Goal: Information Seeking & Learning: Check status

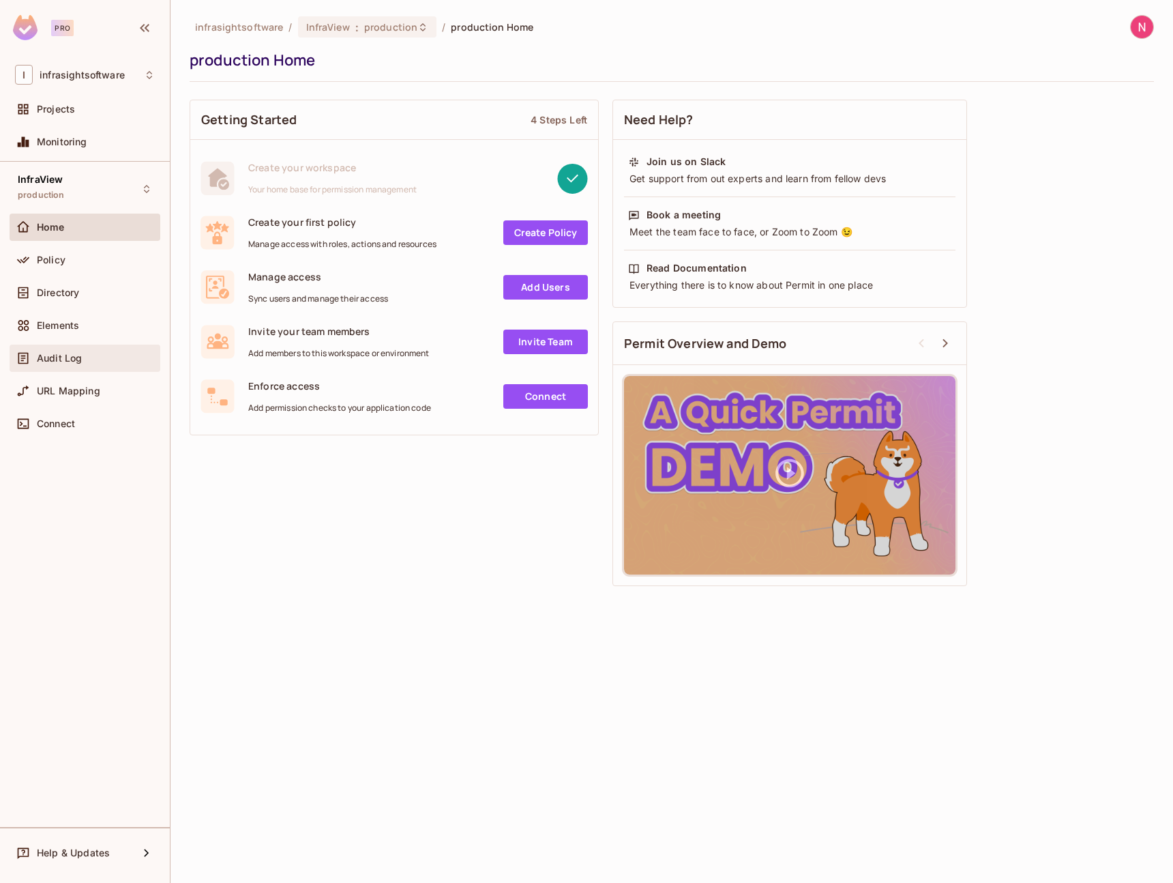
click at [78, 362] on span "Audit Log" at bounding box center [59, 358] width 45 height 11
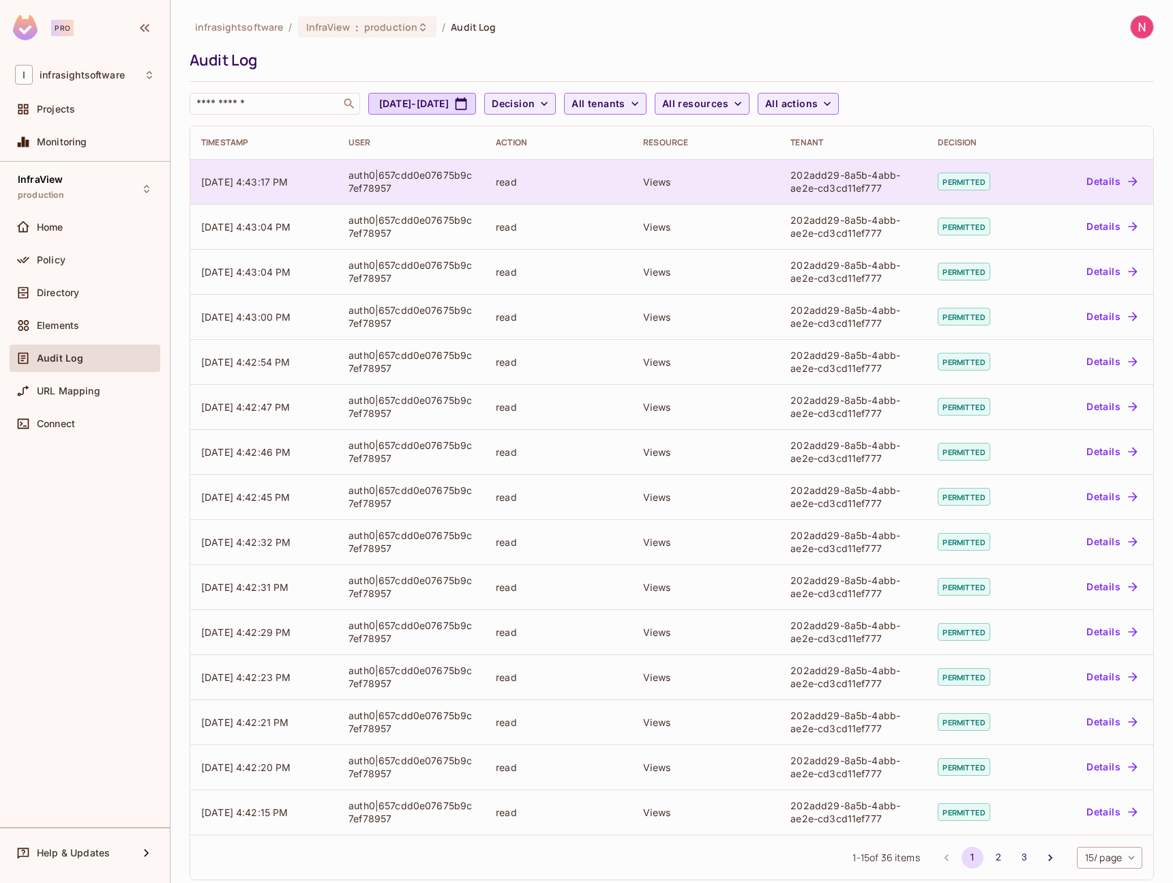
click at [364, 179] on div "auth0|657cdd0e07675b9c7ef78957" at bounding box center [412, 181] width 126 height 26
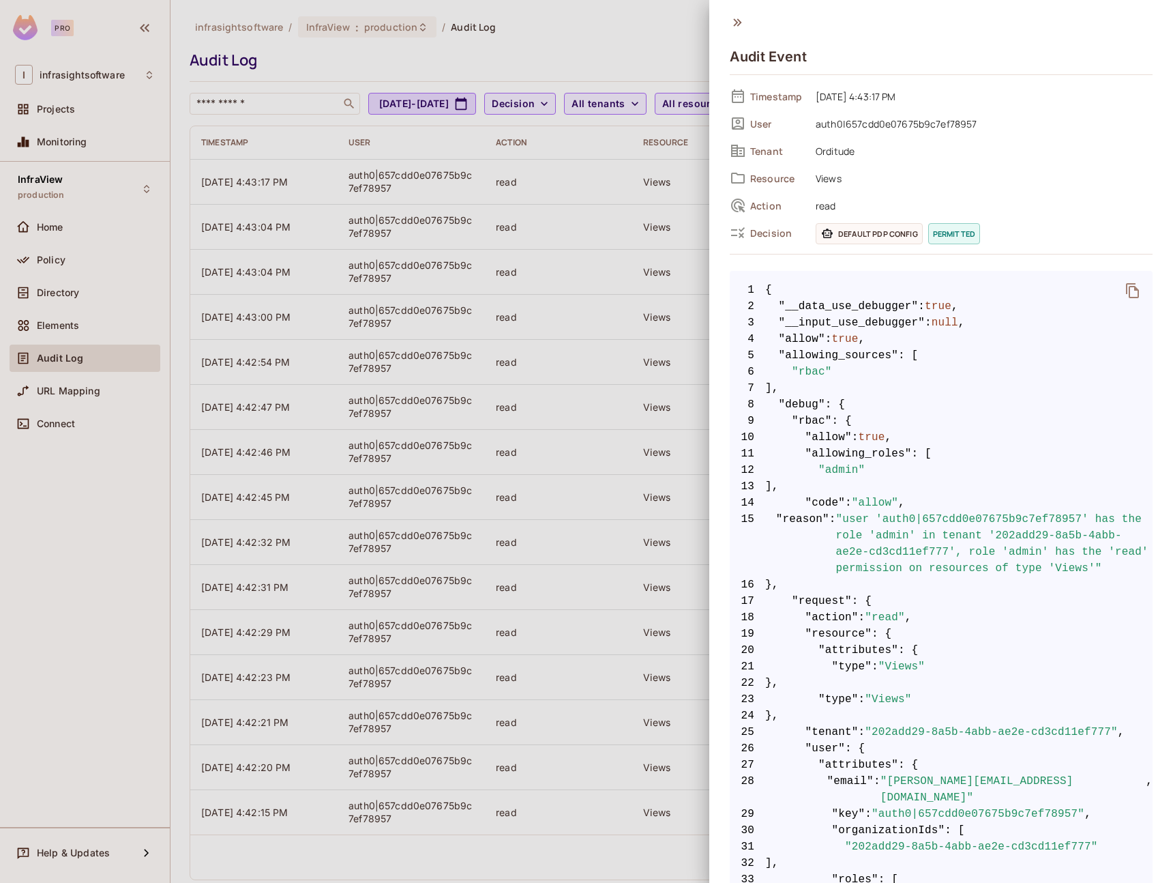
click at [680, 25] on div at bounding box center [586, 441] width 1173 height 883
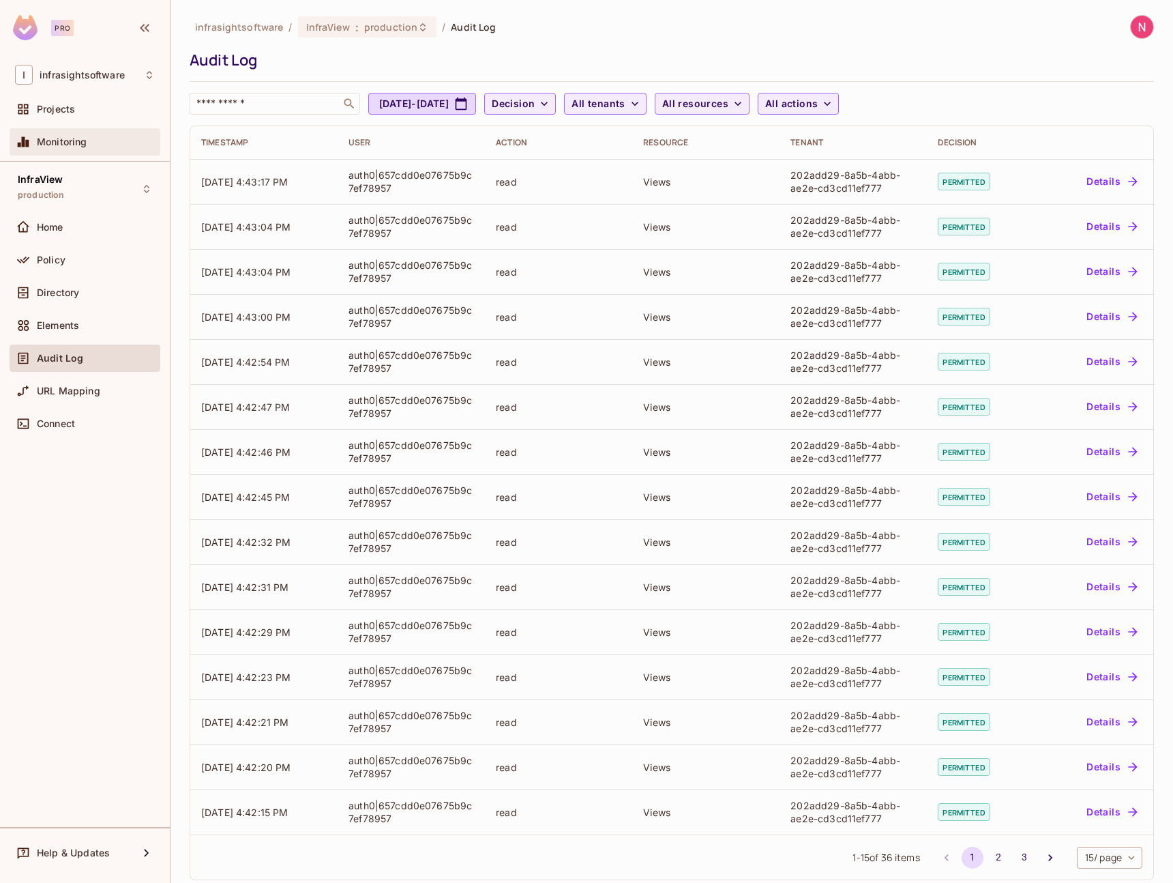
click at [70, 145] on span "Monitoring" at bounding box center [62, 141] width 50 height 11
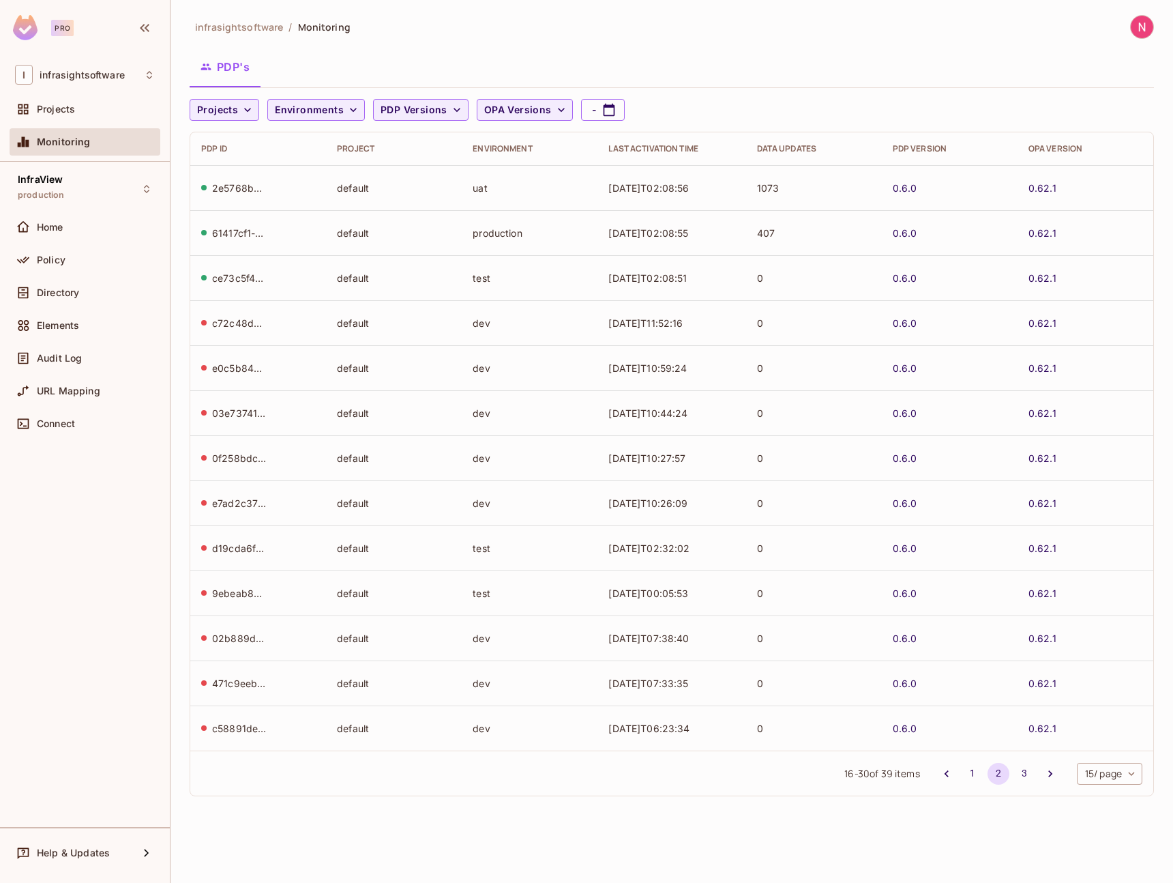
click at [617, 188] on td "[DATE]T02:08:56" at bounding box center [672, 187] width 148 height 45
click at [244, 190] on div "2e5768b3-0ff5-4866-be7f-b2e57b3527e2" at bounding box center [239, 187] width 55 height 13
click at [78, 327] on span "Elements" at bounding box center [58, 325] width 42 height 11
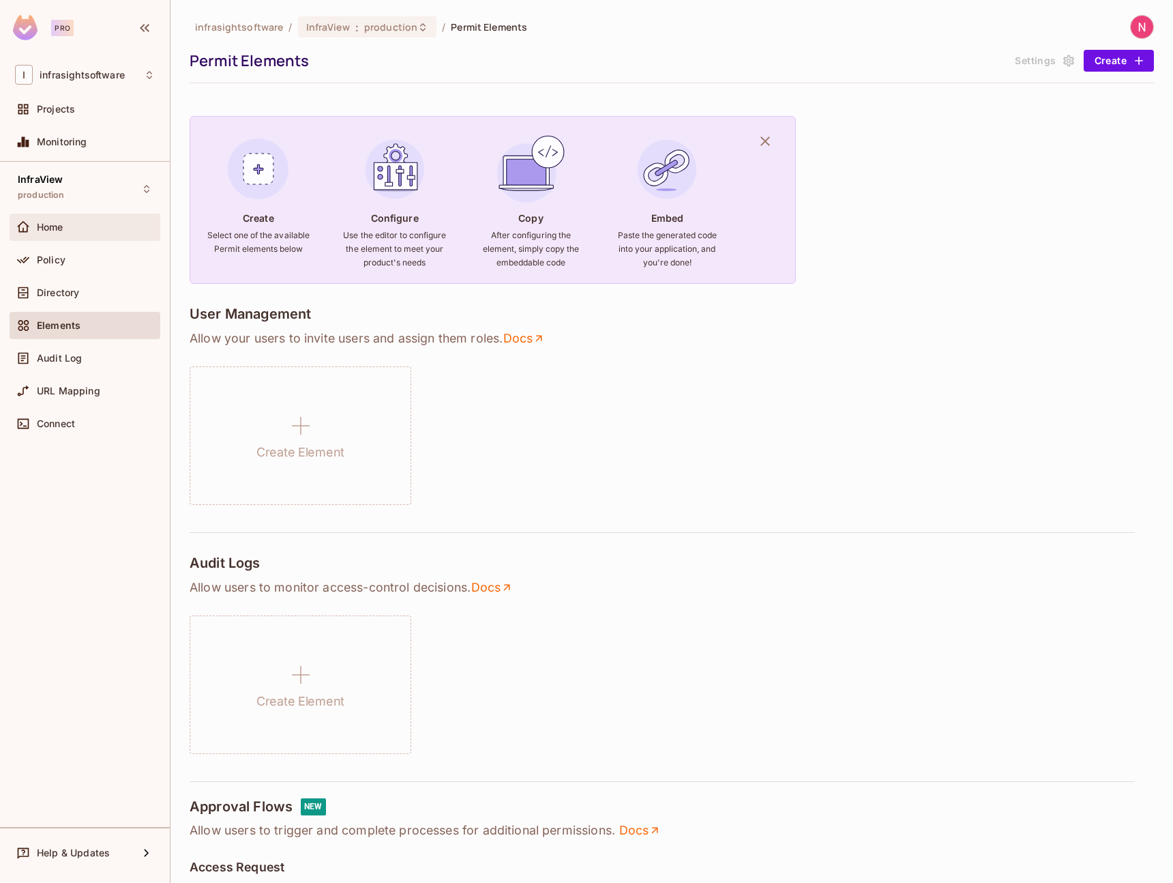
click at [70, 231] on div "Home" at bounding box center [96, 227] width 118 height 11
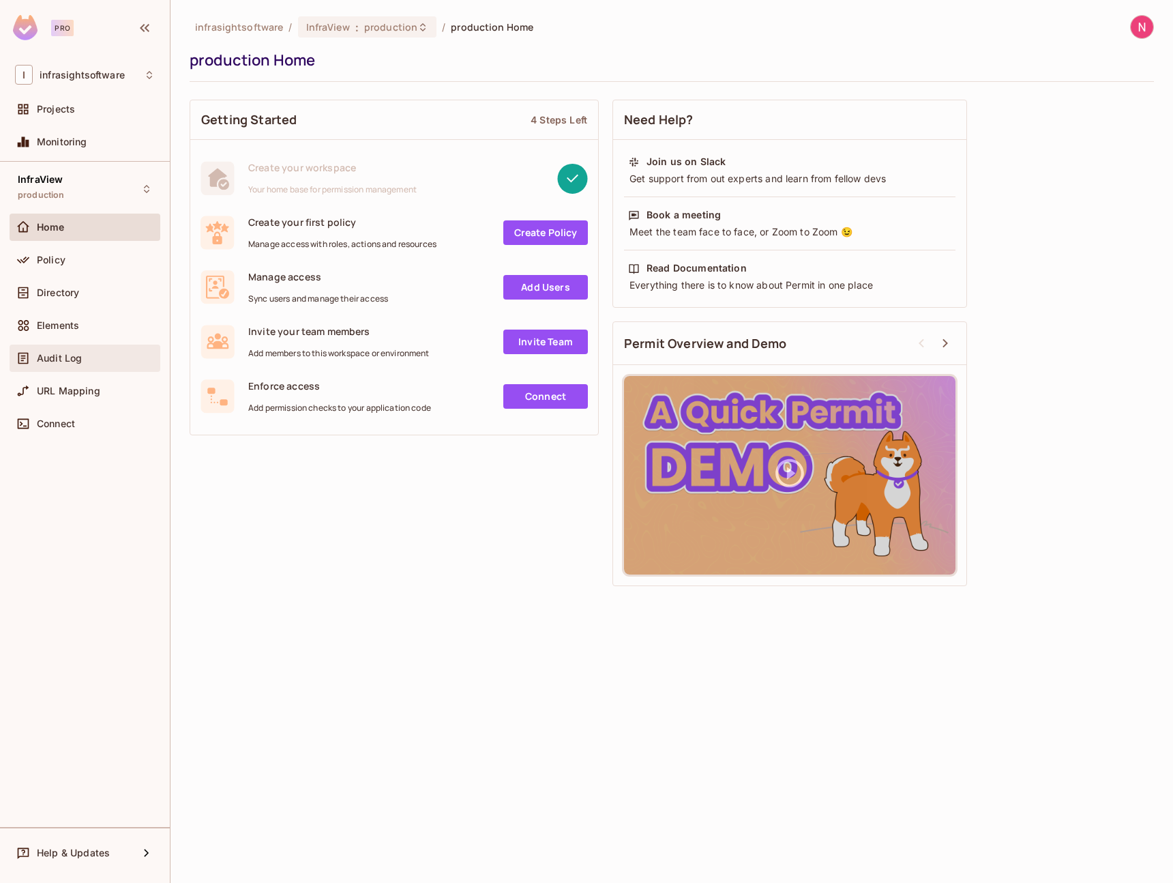
click at [72, 359] on span "Audit Log" at bounding box center [59, 358] width 45 height 11
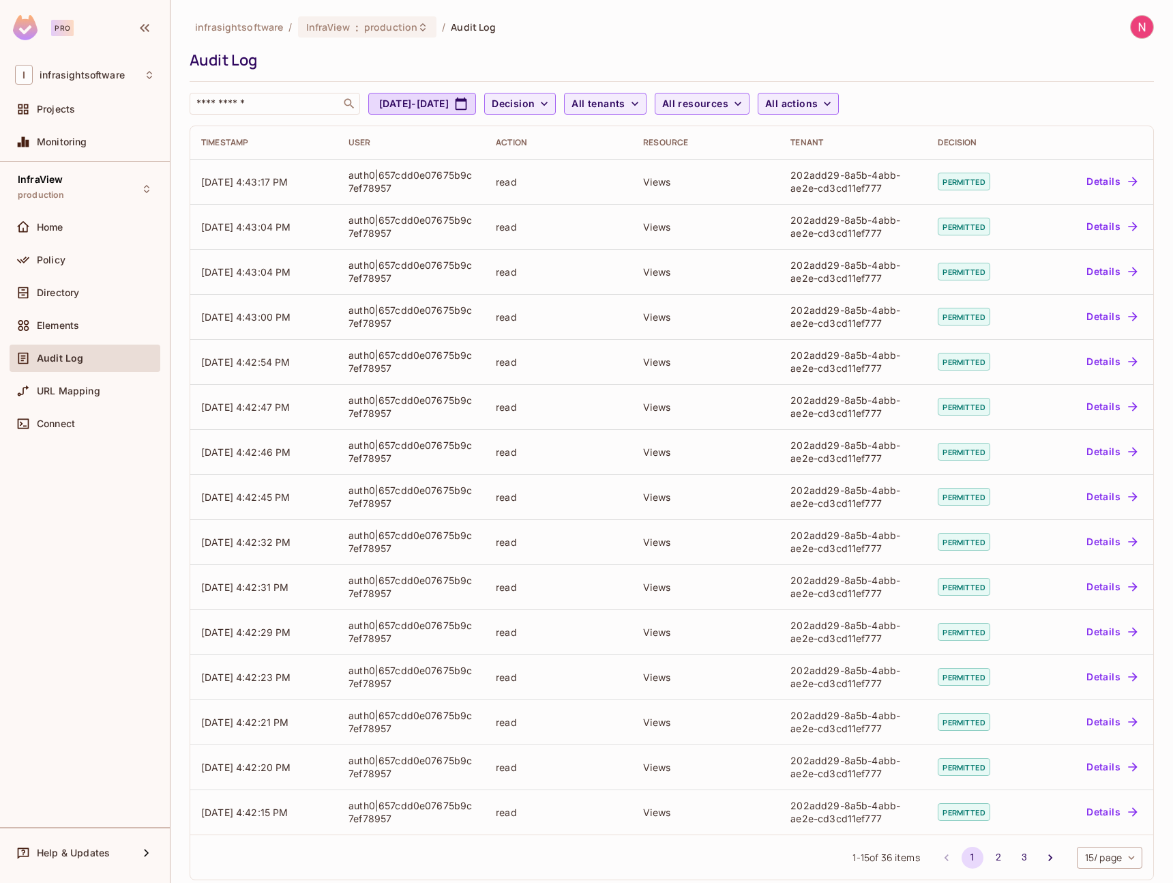
click at [81, 356] on span "Audit Log" at bounding box center [60, 358] width 46 height 11
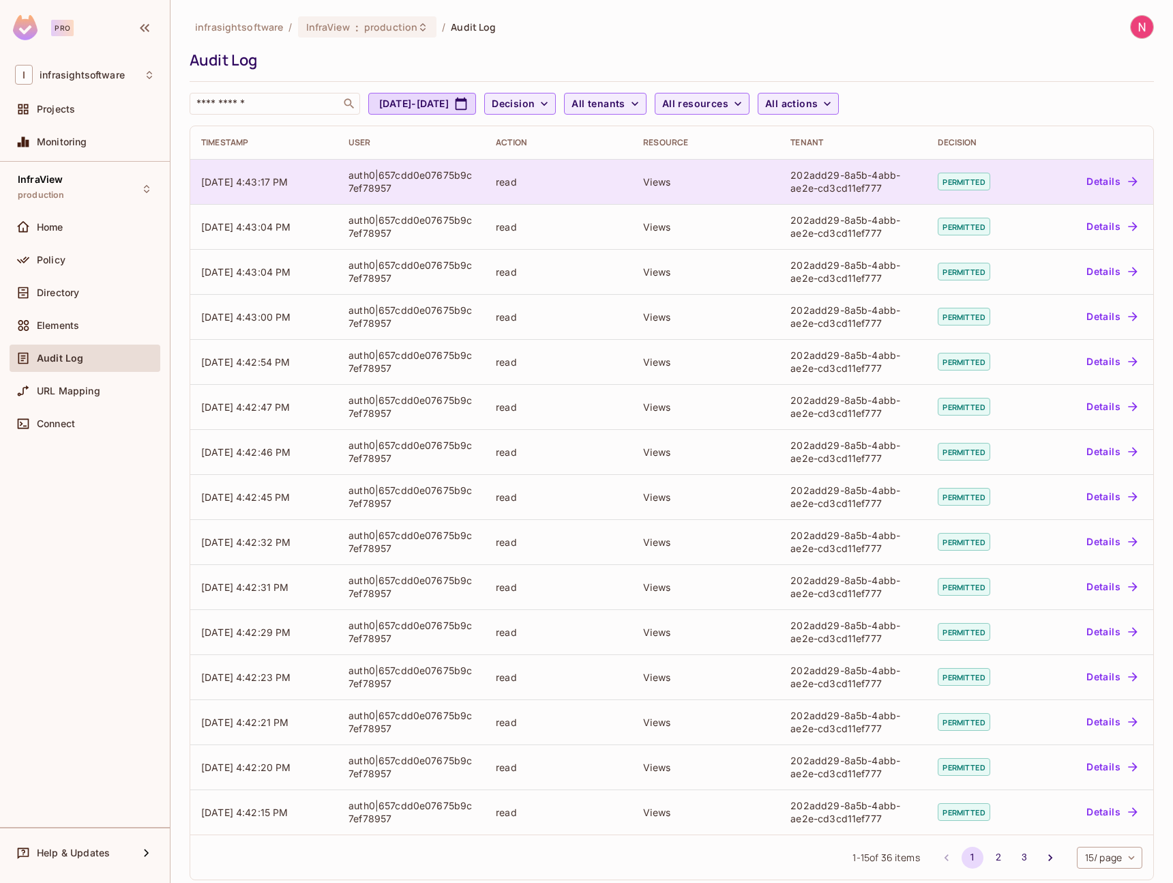
click at [246, 188] on td "[DATE] 4:43:17 PM" at bounding box center [263, 181] width 147 height 45
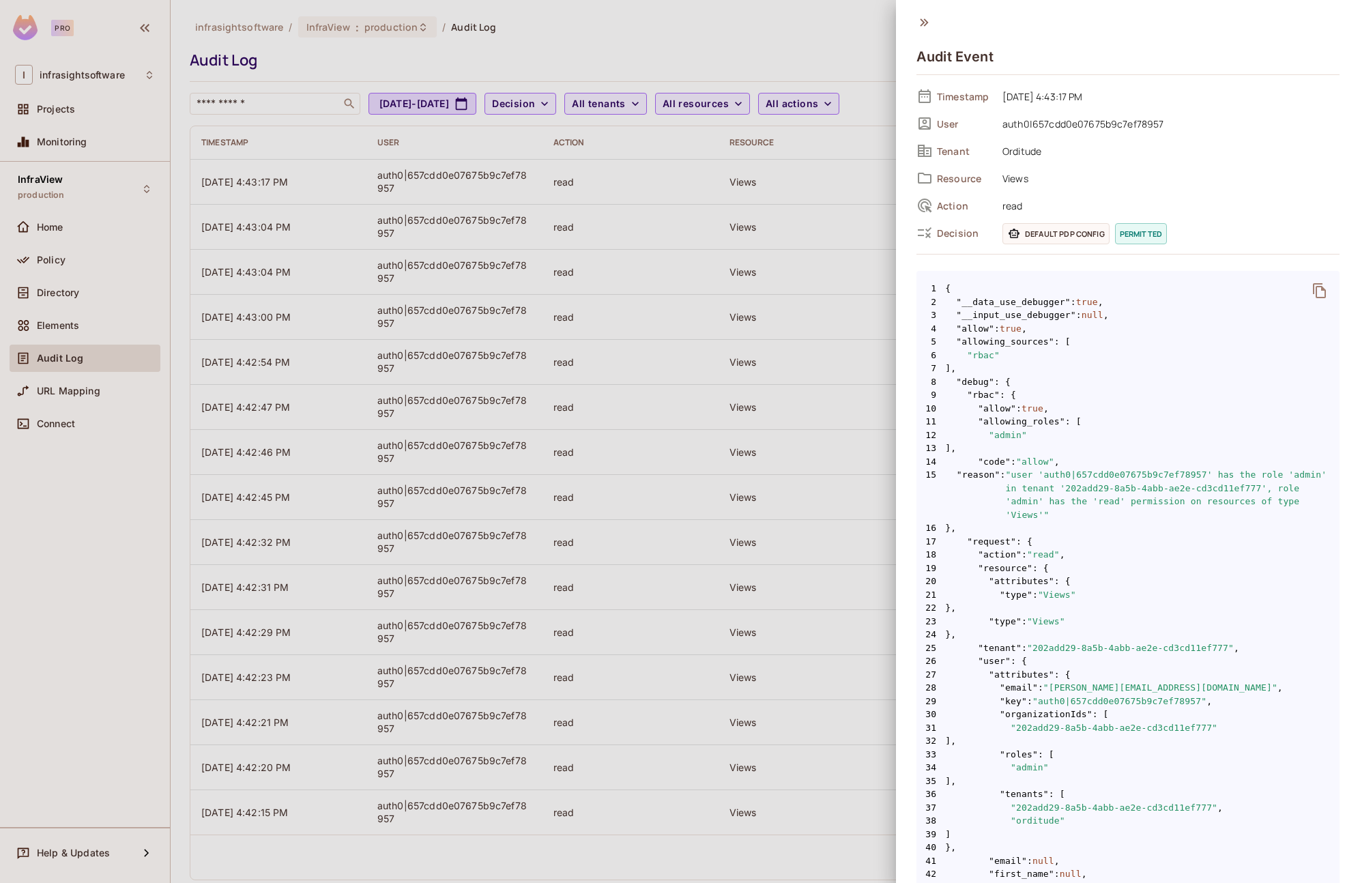
click at [733, 263] on div at bounding box center [680, 441] width 1360 height 883
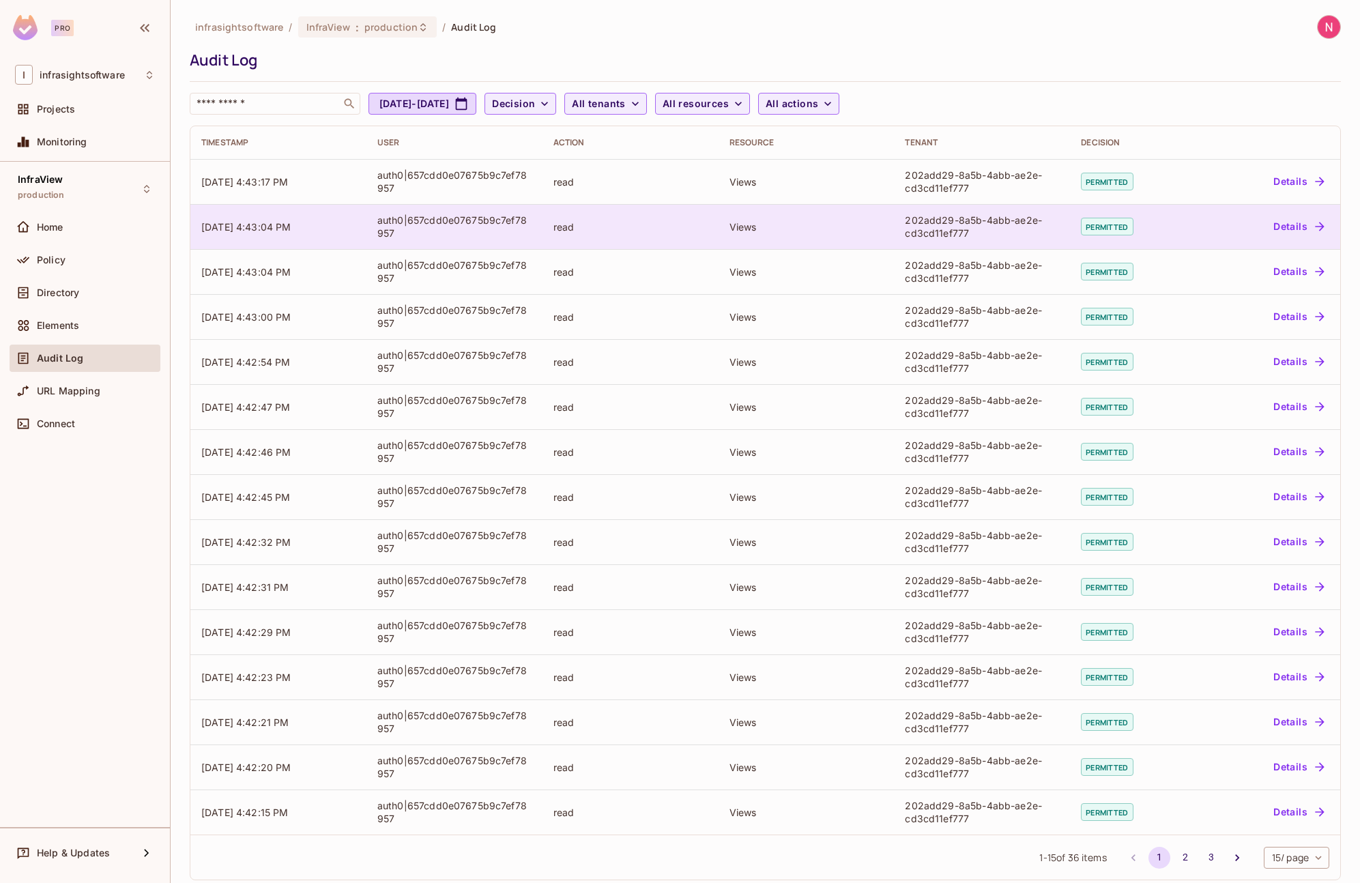
click at [488, 225] on div "auth0|657cdd0e07675b9c7ef78957" at bounding box center [454, 227] width 154 height 26
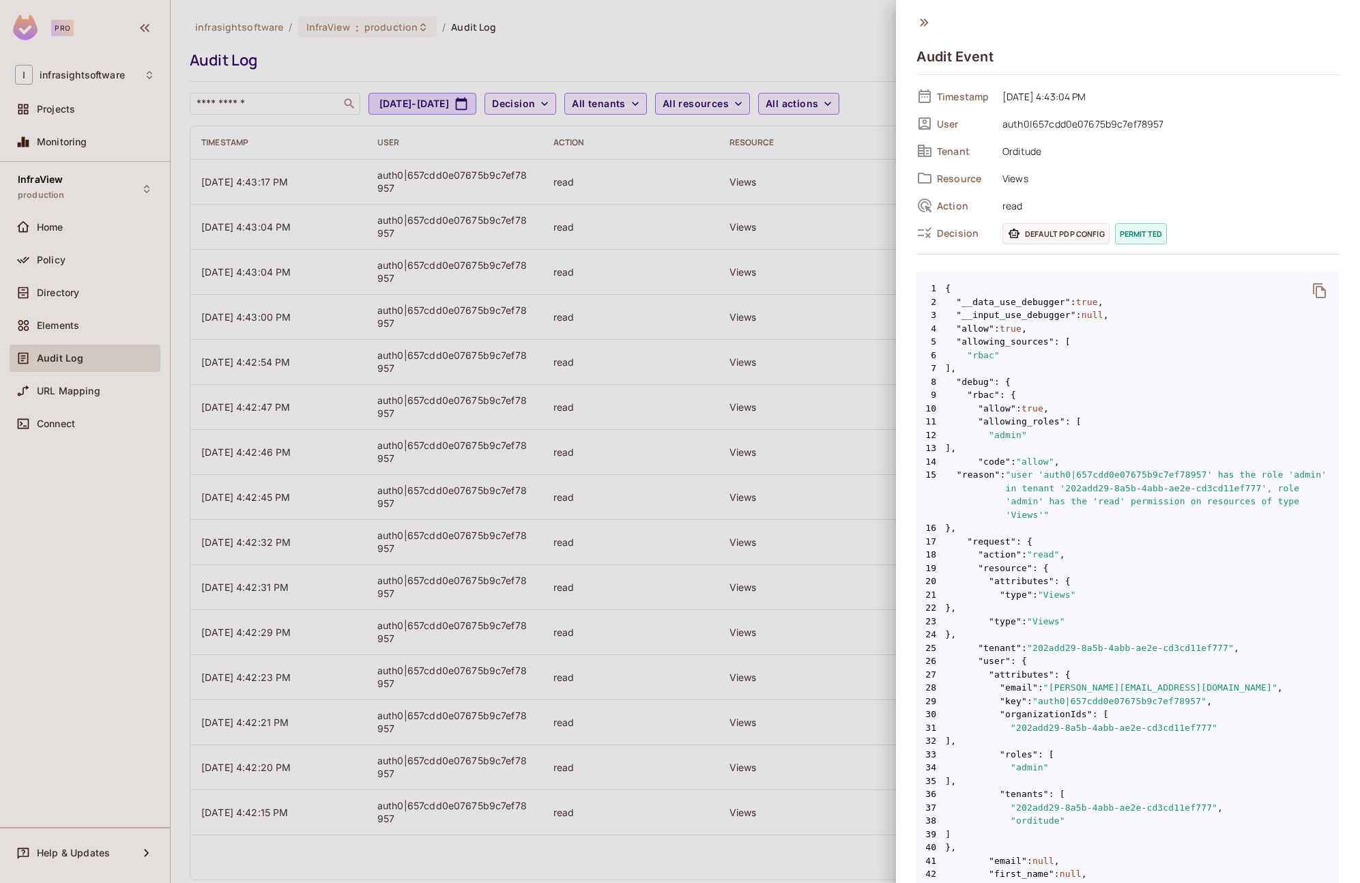
click at [855, 41] on div at bounding box center [680, 441] width 1360 height 883
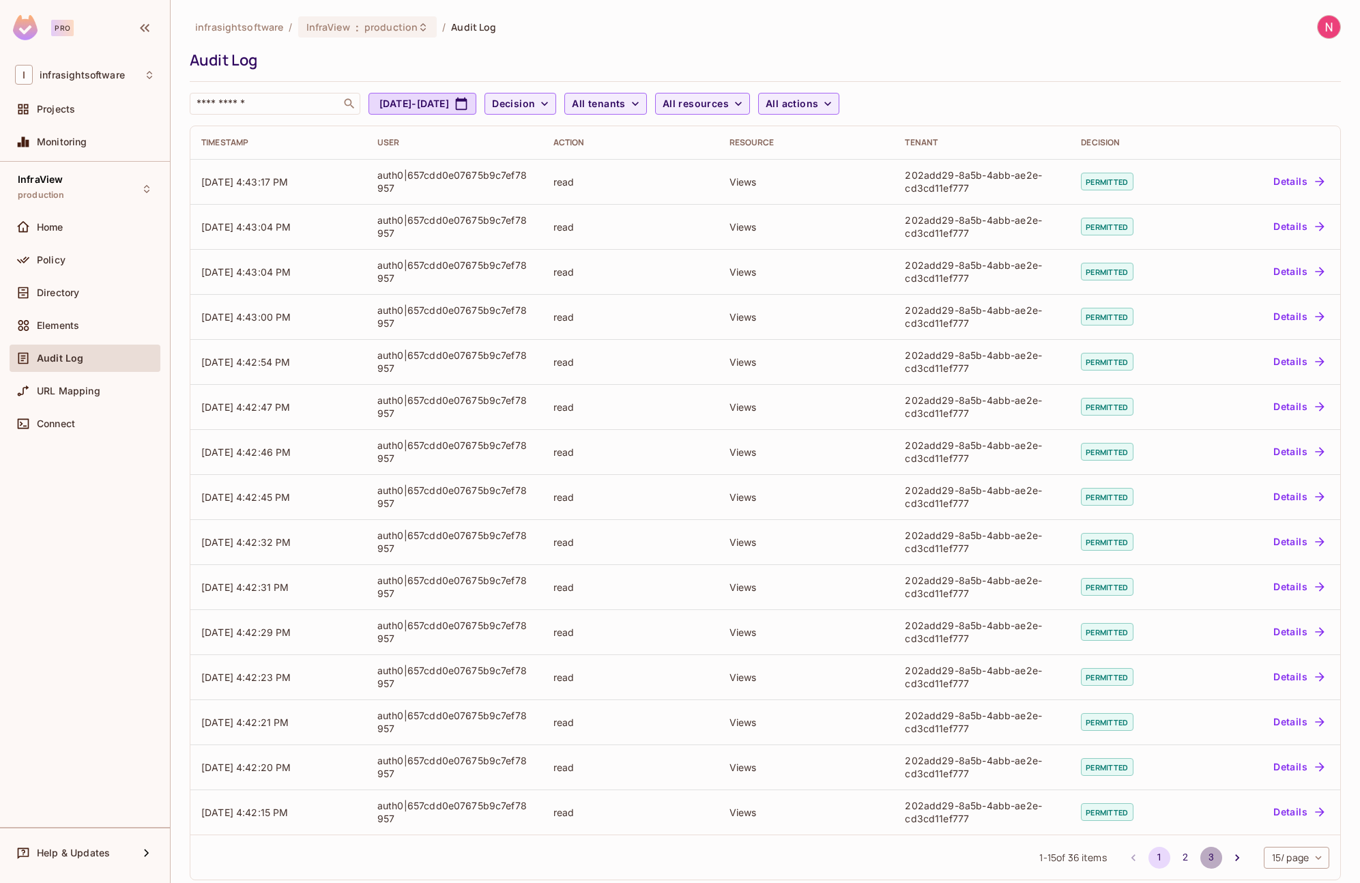
click at [1173, 857] on button "3" at bounding box center [1211, 858] width 22 height 22
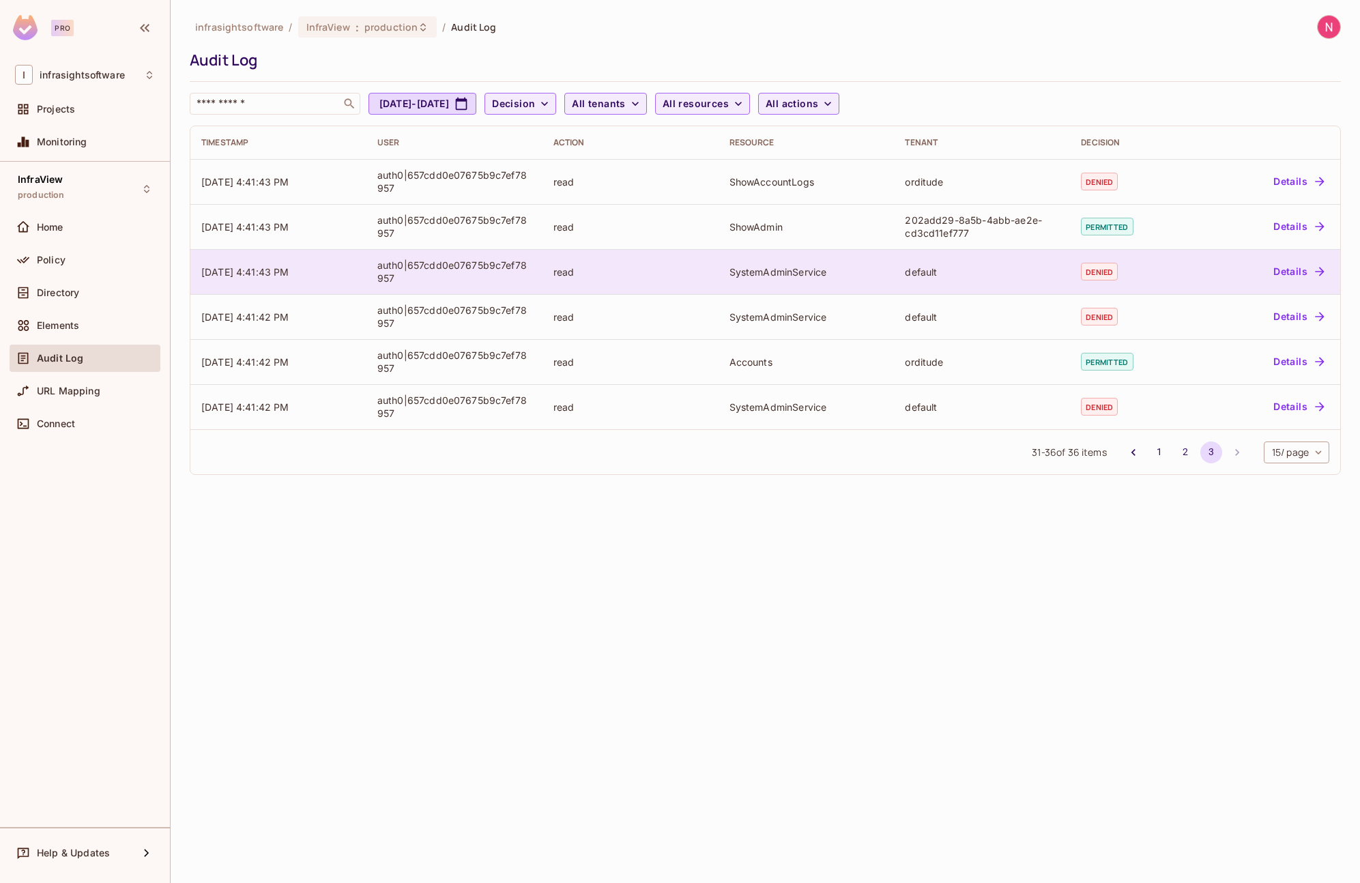
click at [495, 281] on div "auth0|657cdd0e07675b9c7ef78957" at bounding box center [454, 272] width 154 height 26
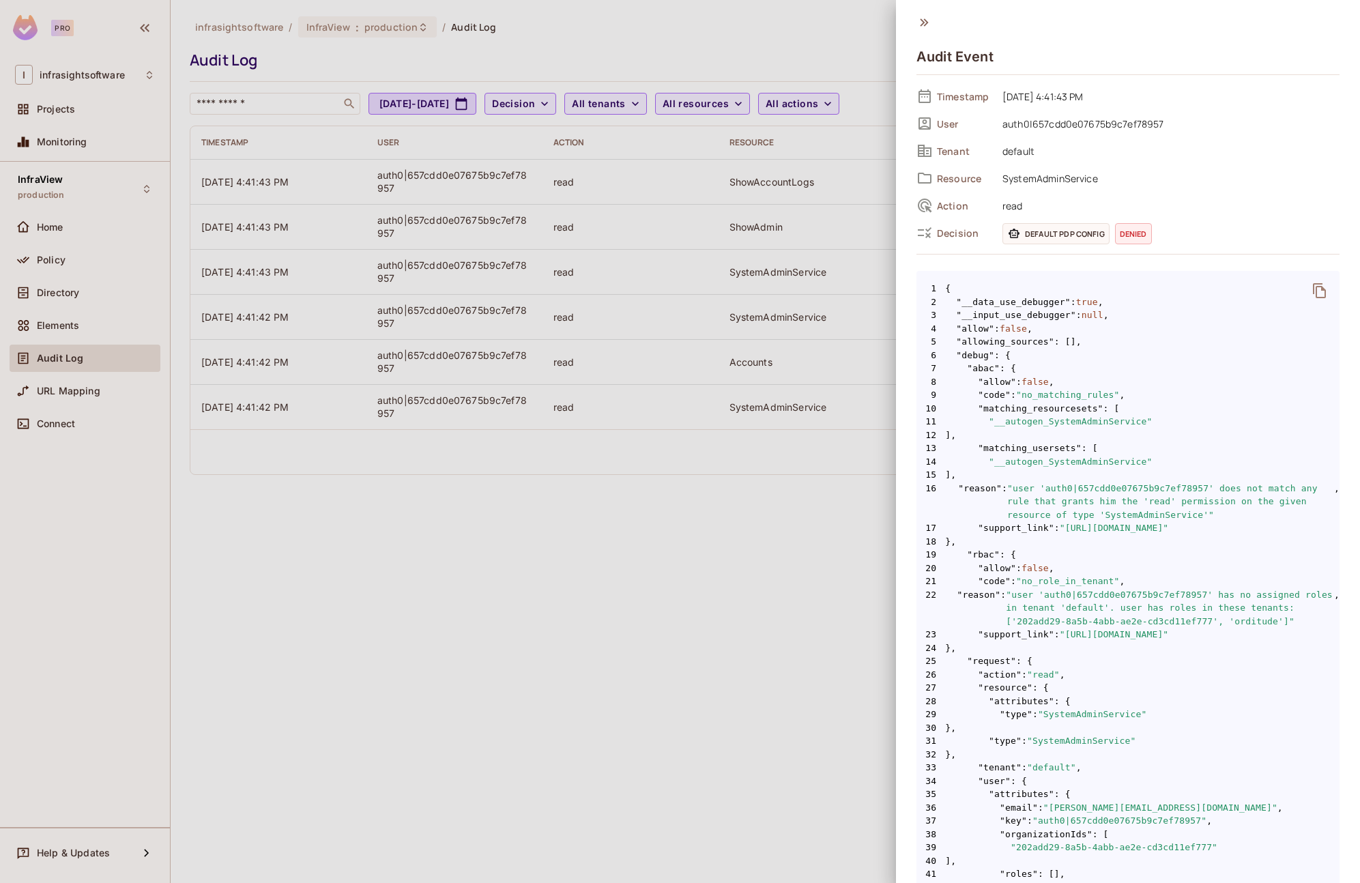
click at [507, 465] on div at bounding box center [680, 441] width 1360 height 883
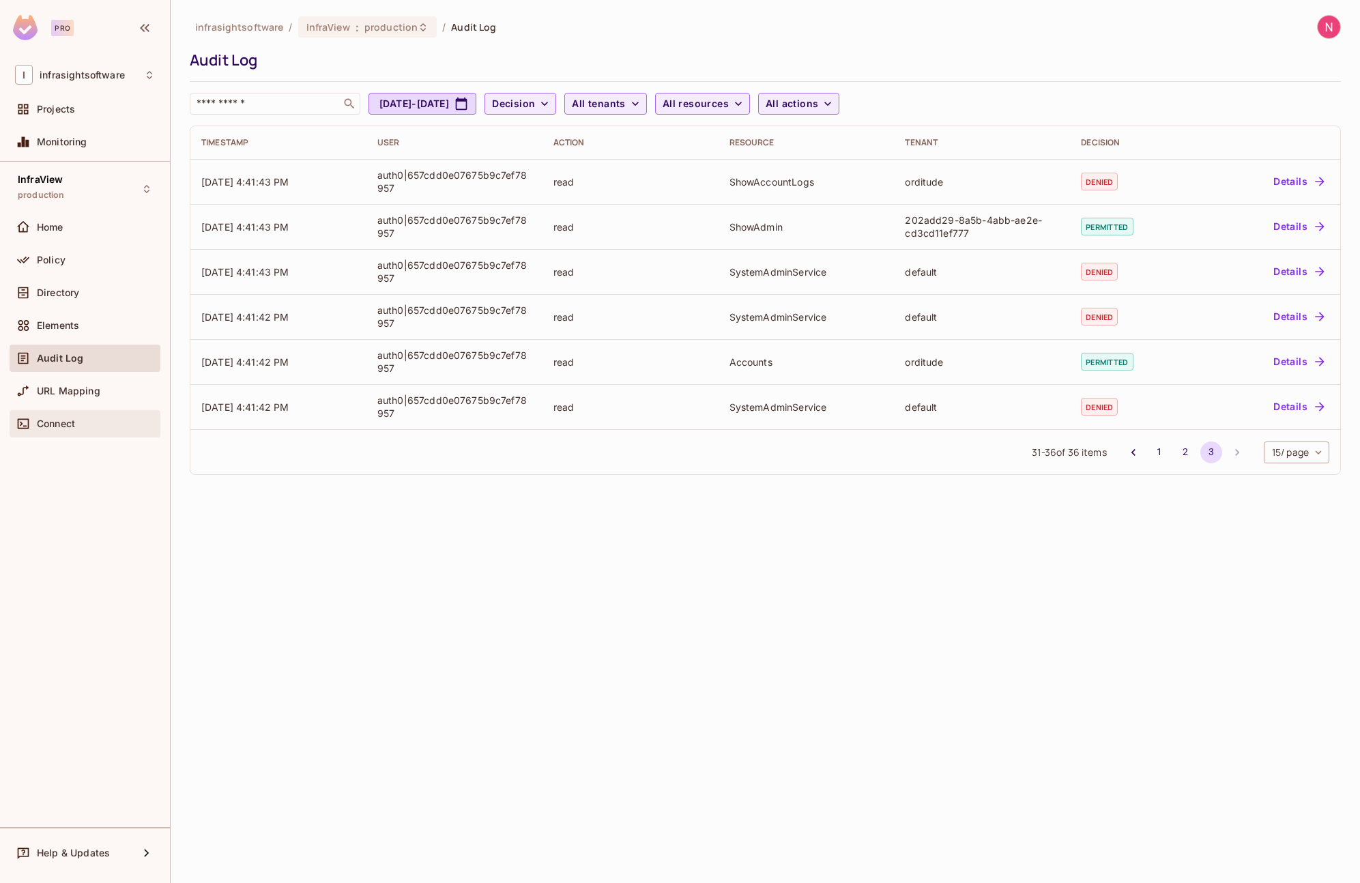
click at [99, 413] on div "Connect" at bounding box center [85, 423] width 151 height 27
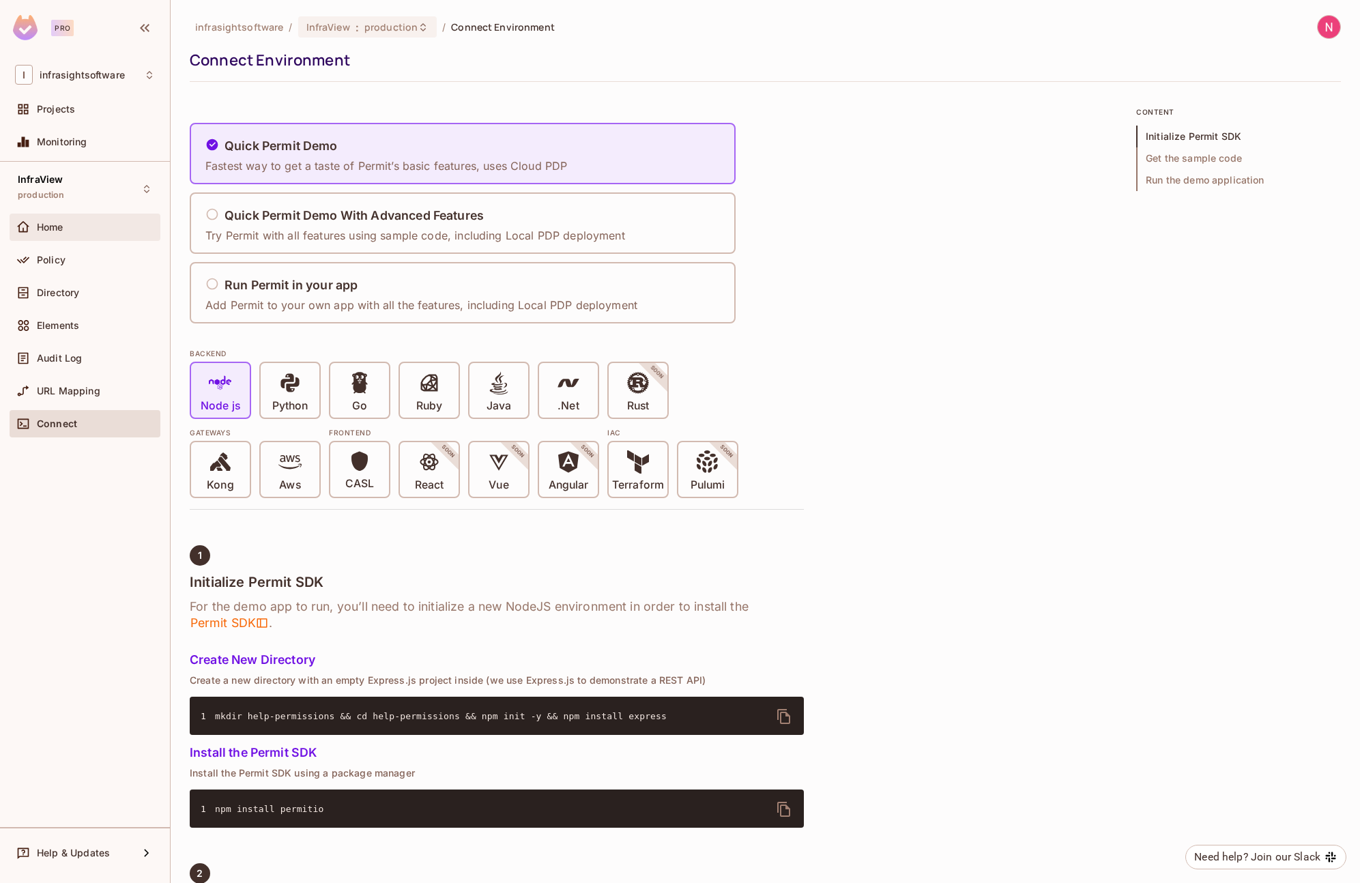
click at [68, 232] on div "Home" at bounding box center [96, 227] width 118 height 11
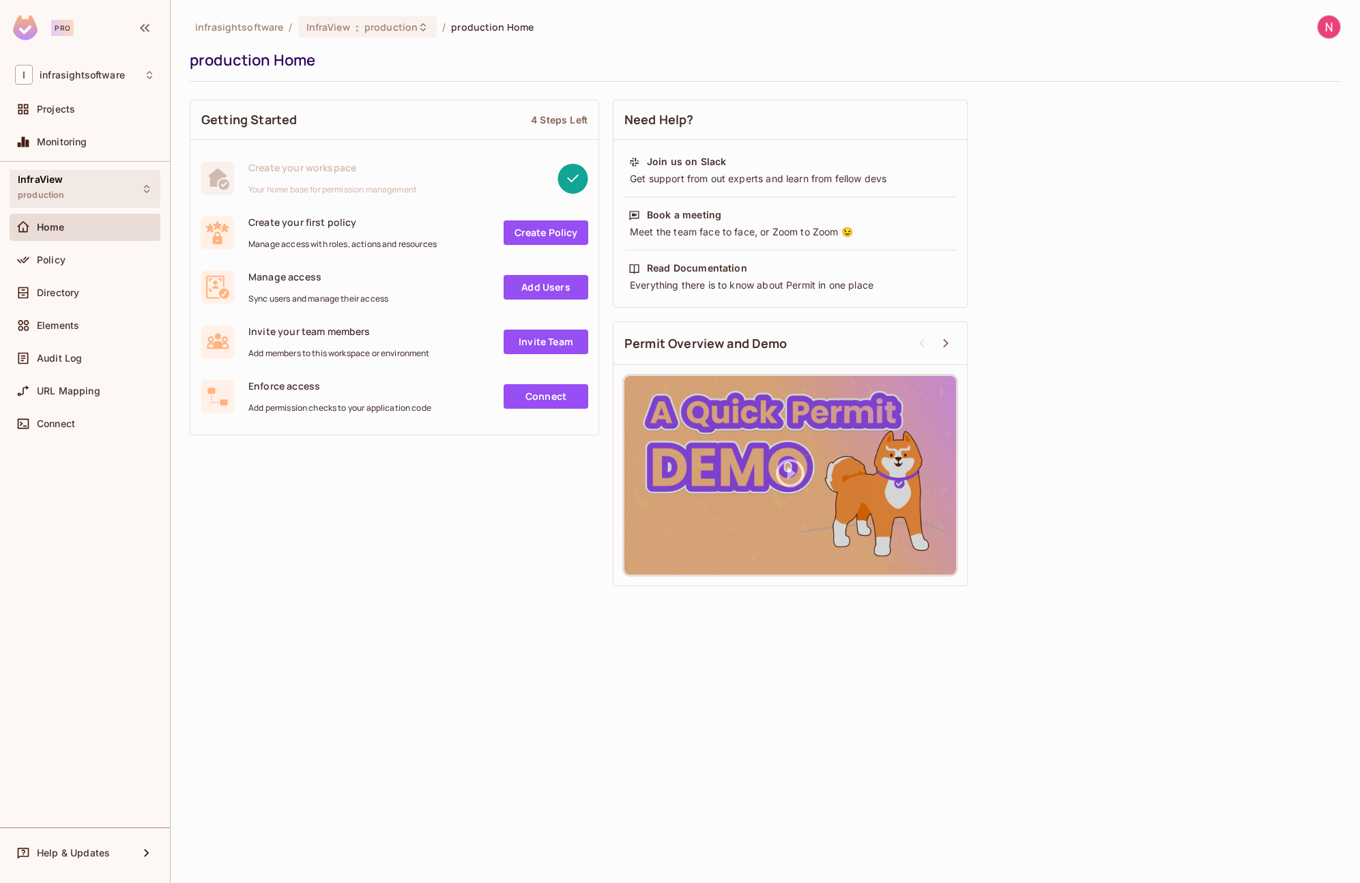
click at [154, 186] on div "InfraView production" at bounding box center [85, 189] width 151 height 38
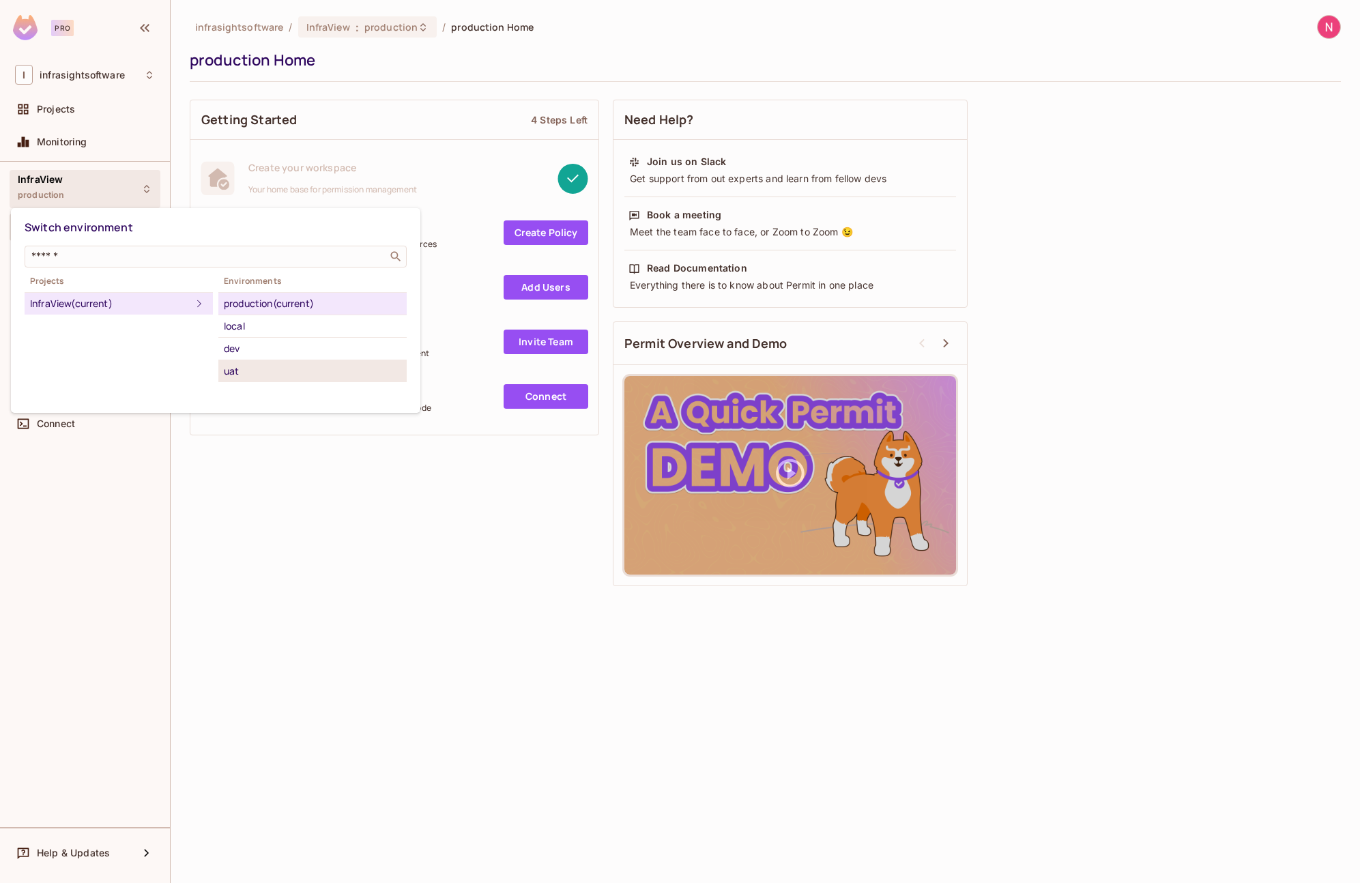
click at [256, 372] on div "uat" at bounding box center [312, 371] width 177 height 16
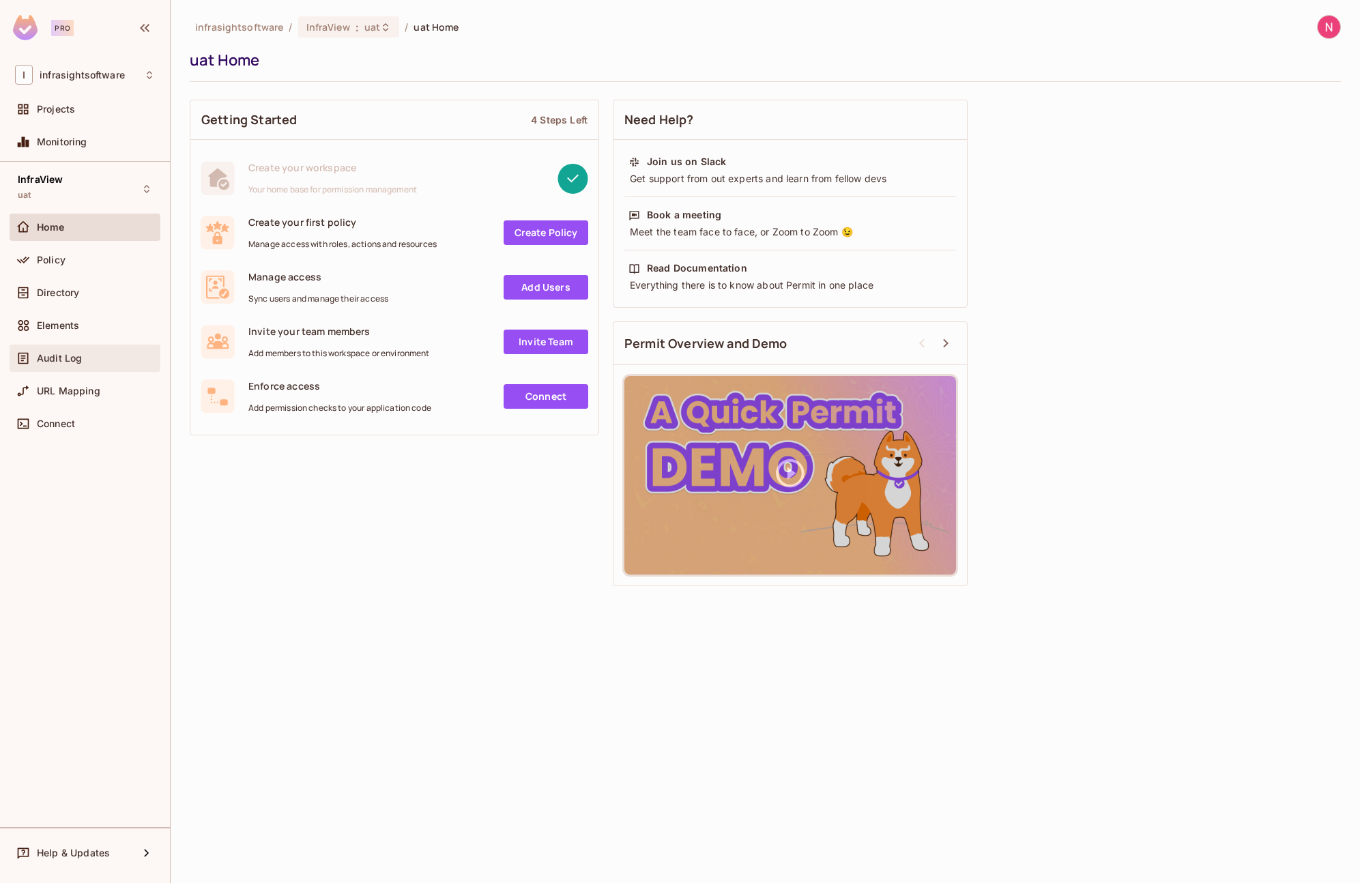
click at [106, 357] on div "Audit Log" at bounding box center [96, 358] width 118 height 11
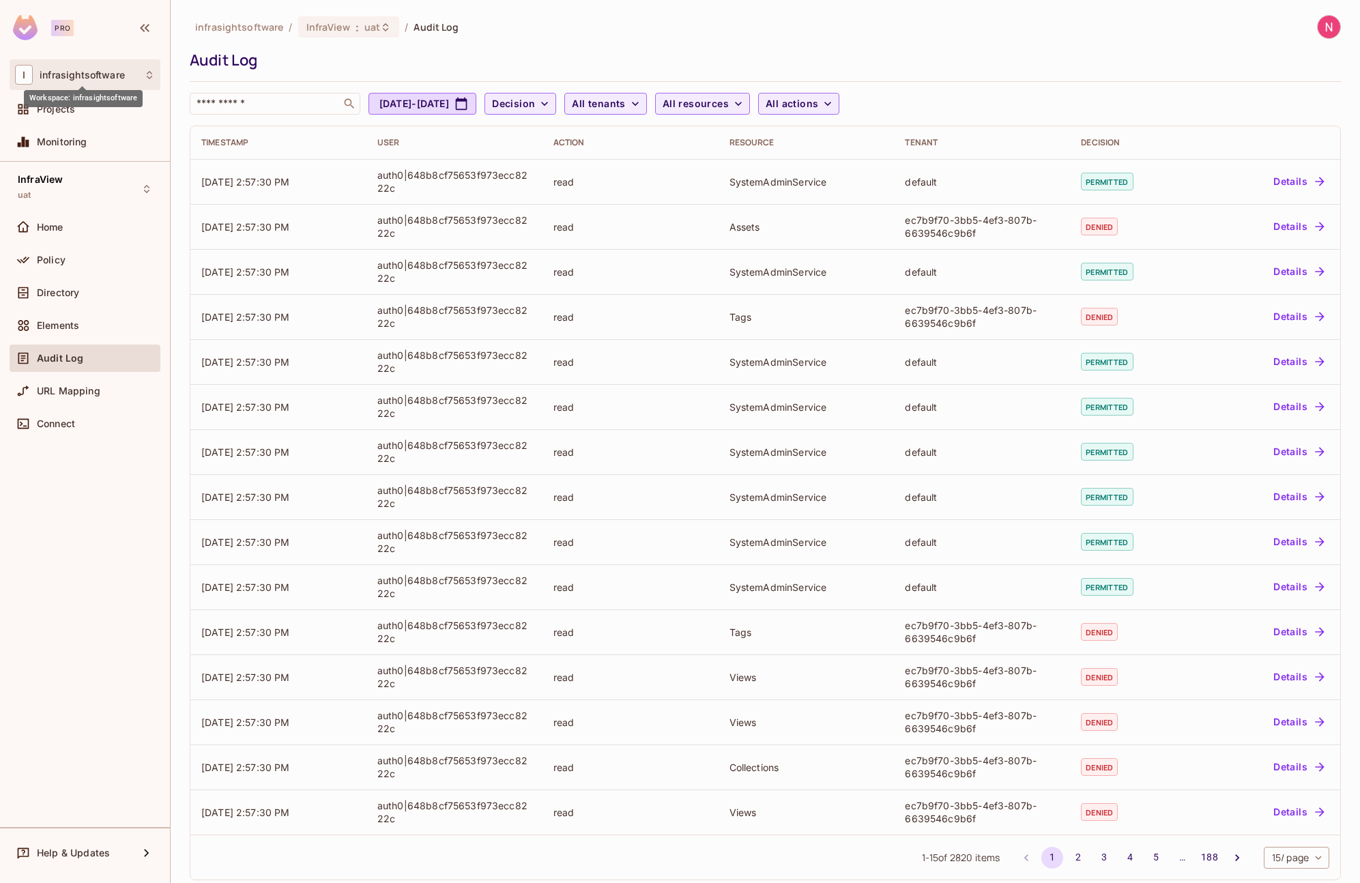
click at [121, 75] on span "infrasightsoftware" at bounding box center [82, 75] width 85 height 11
click at [293, 72] on div at bounding box center [680, 441] width 1360 height 883
click at [145, 200] on div "InfraView uat" at bounding box center [85, 189] width 151 height 38
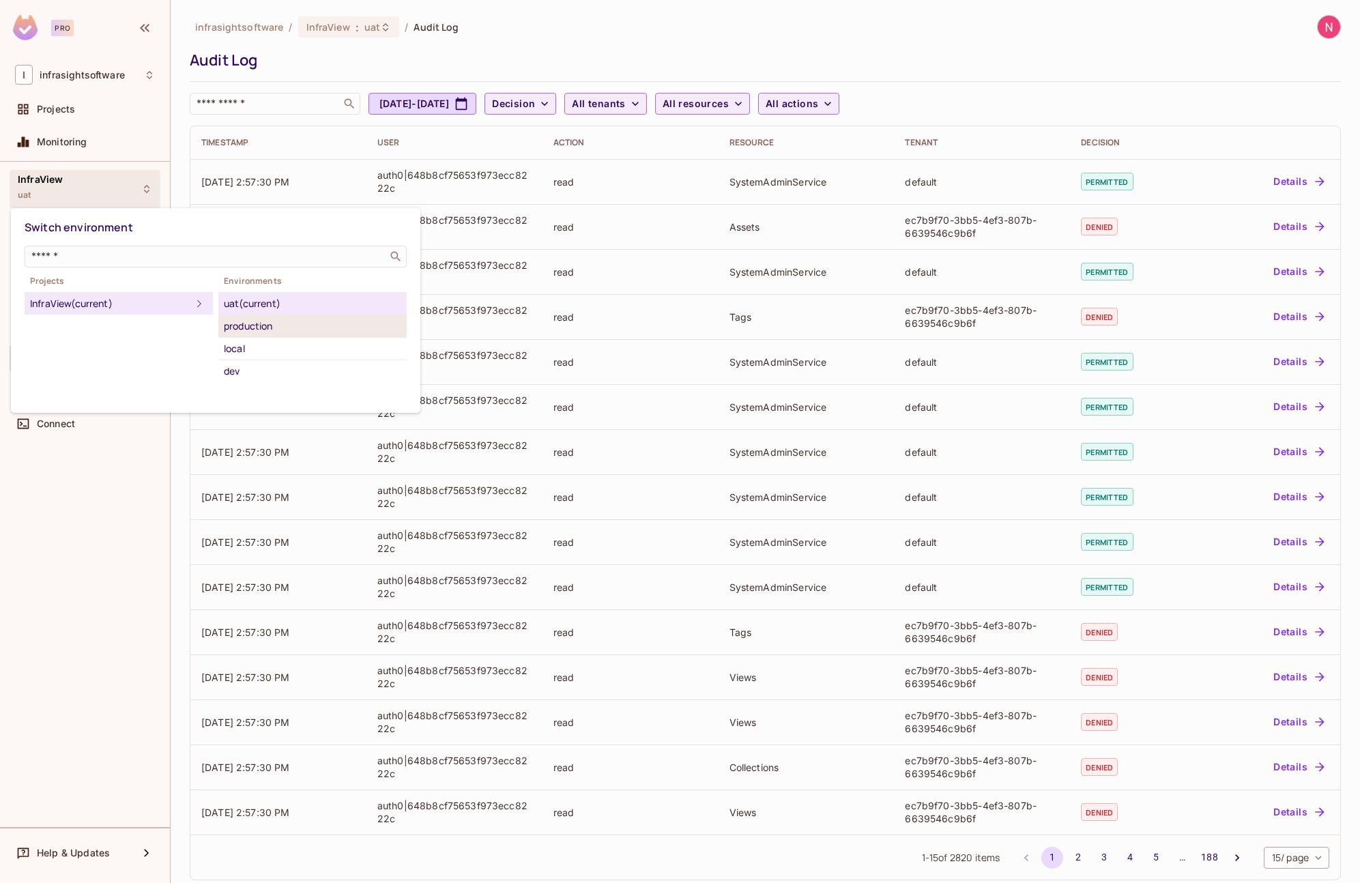
click at [269, 328] on div "production" at bounding box center [312, 326] width 177 height 16
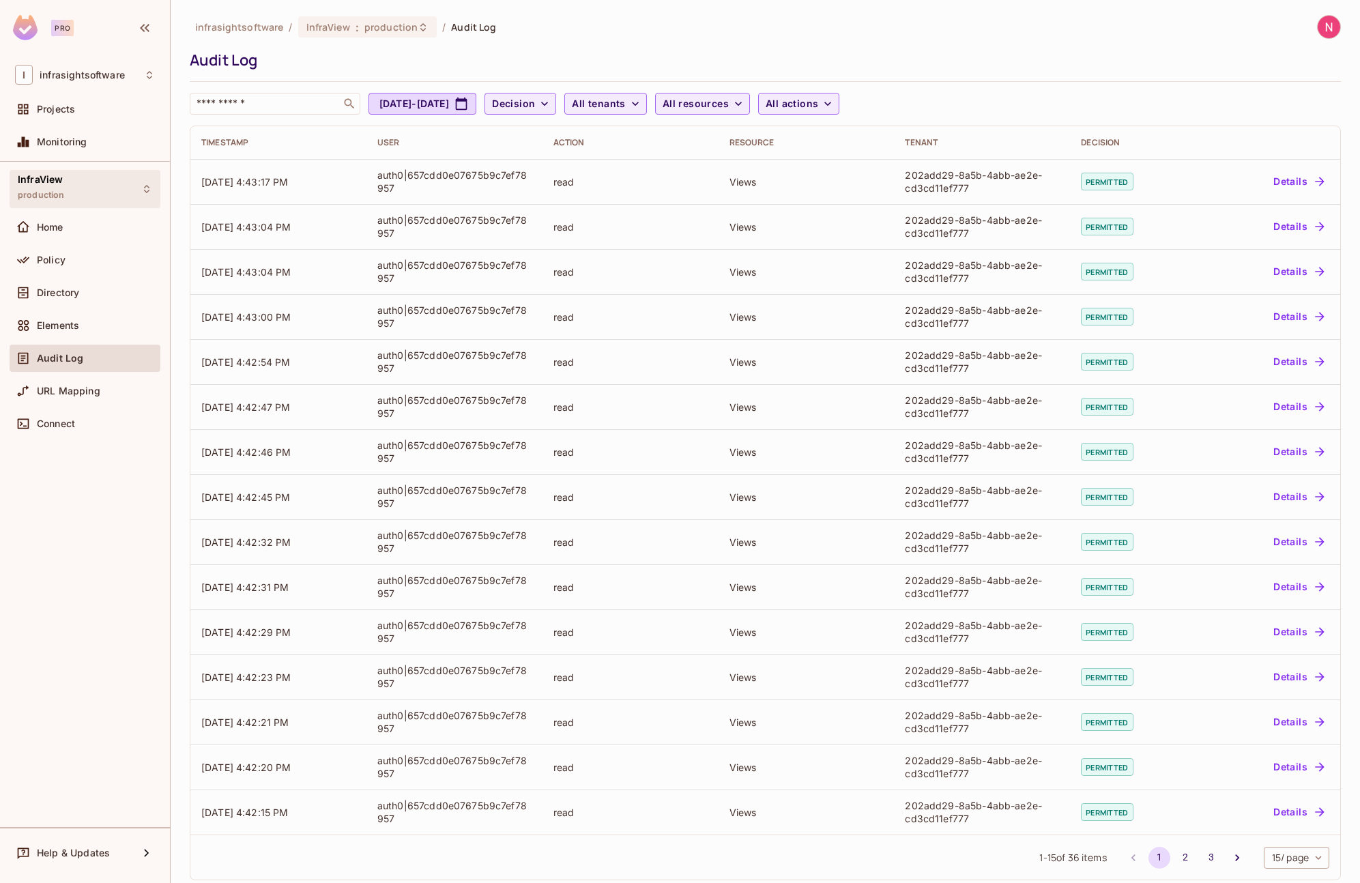
click at [136, 188] on div "InfraView production" at bounding box center [85, 189] width 151 height 38
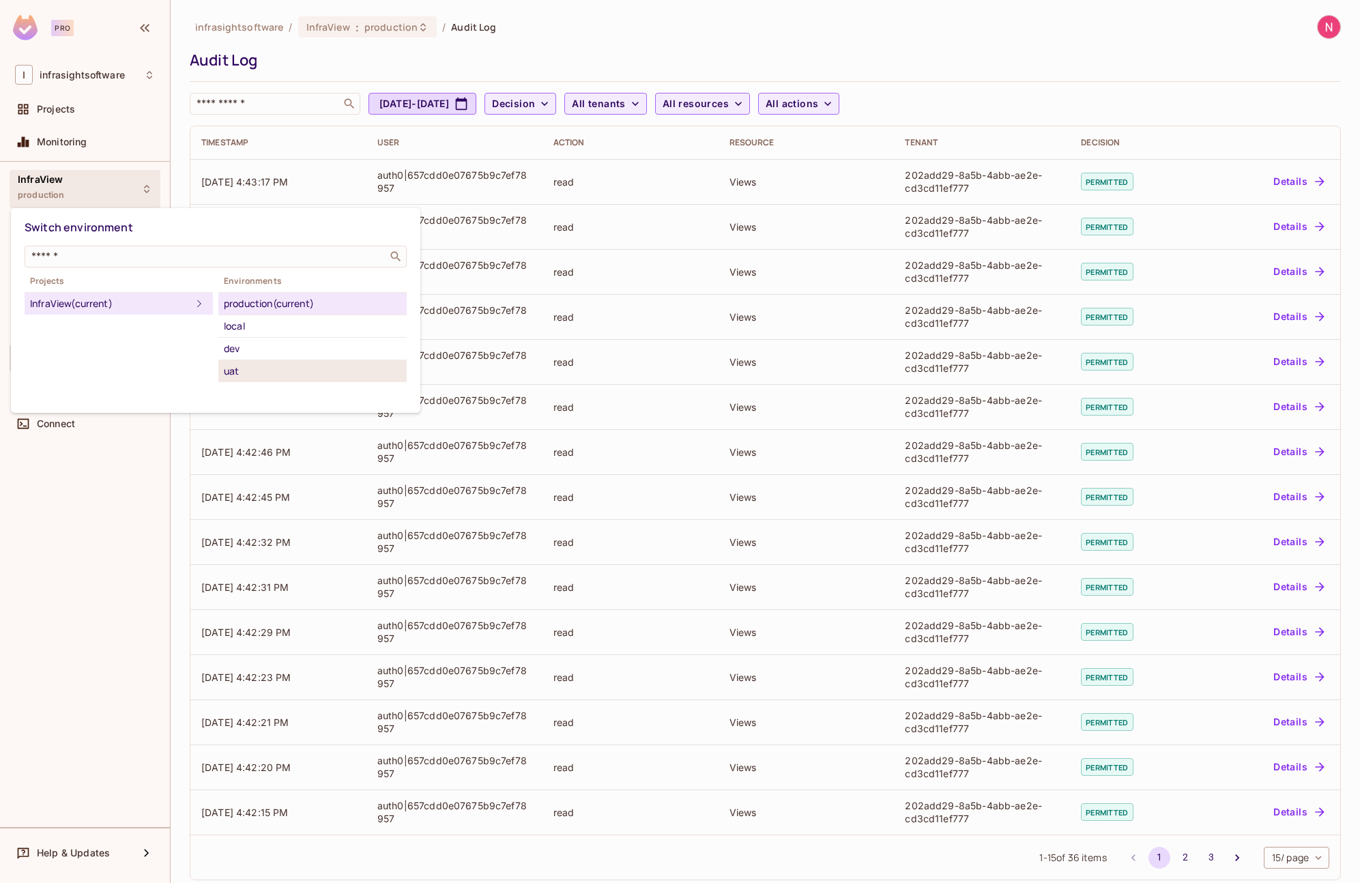
click at [252, 371] on div "uat" at bounding box center [312, 371] width 177 height 16
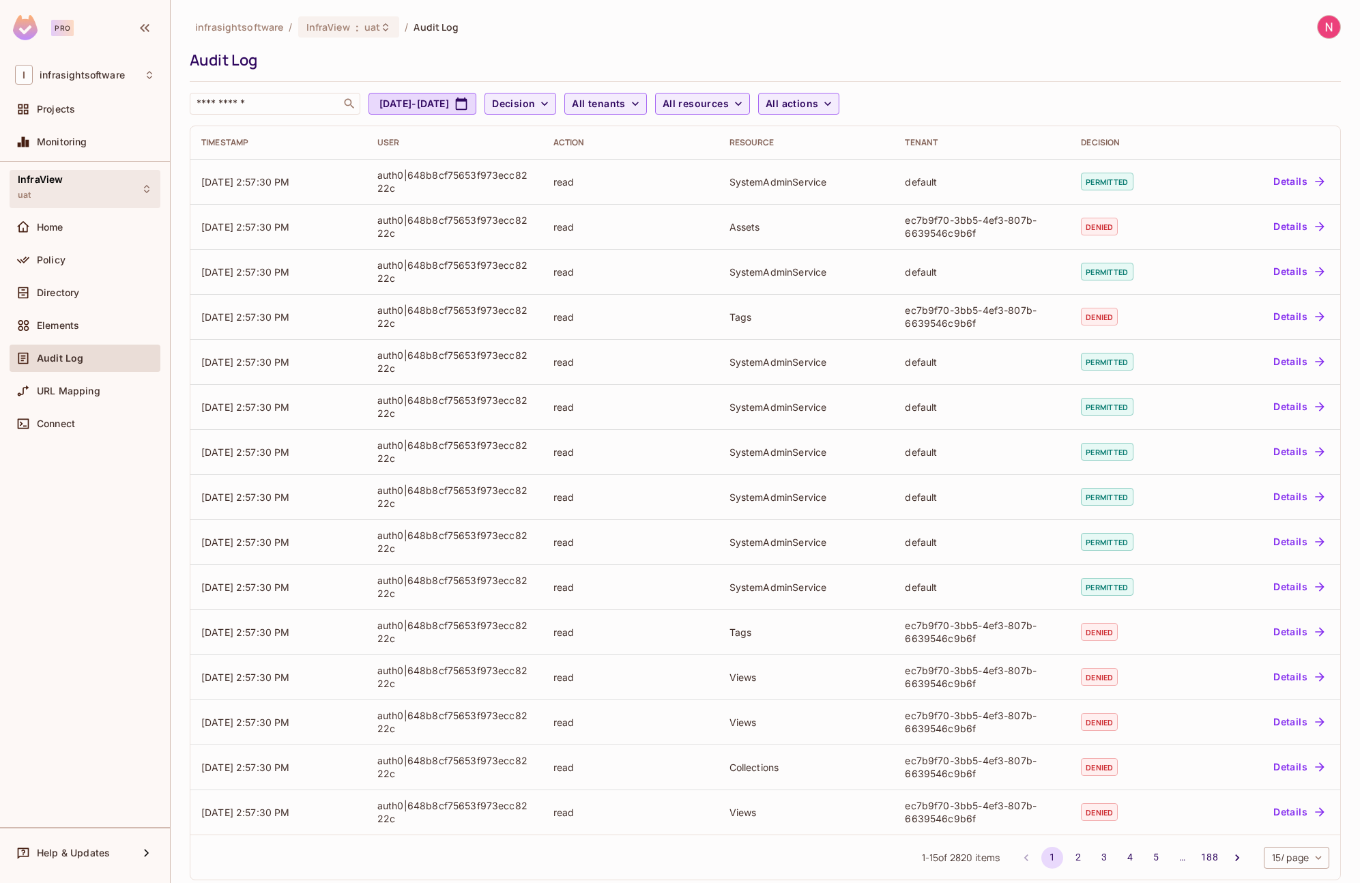
click at [148, 192] on icon at bounding box center [146, 188] width 11 height 11
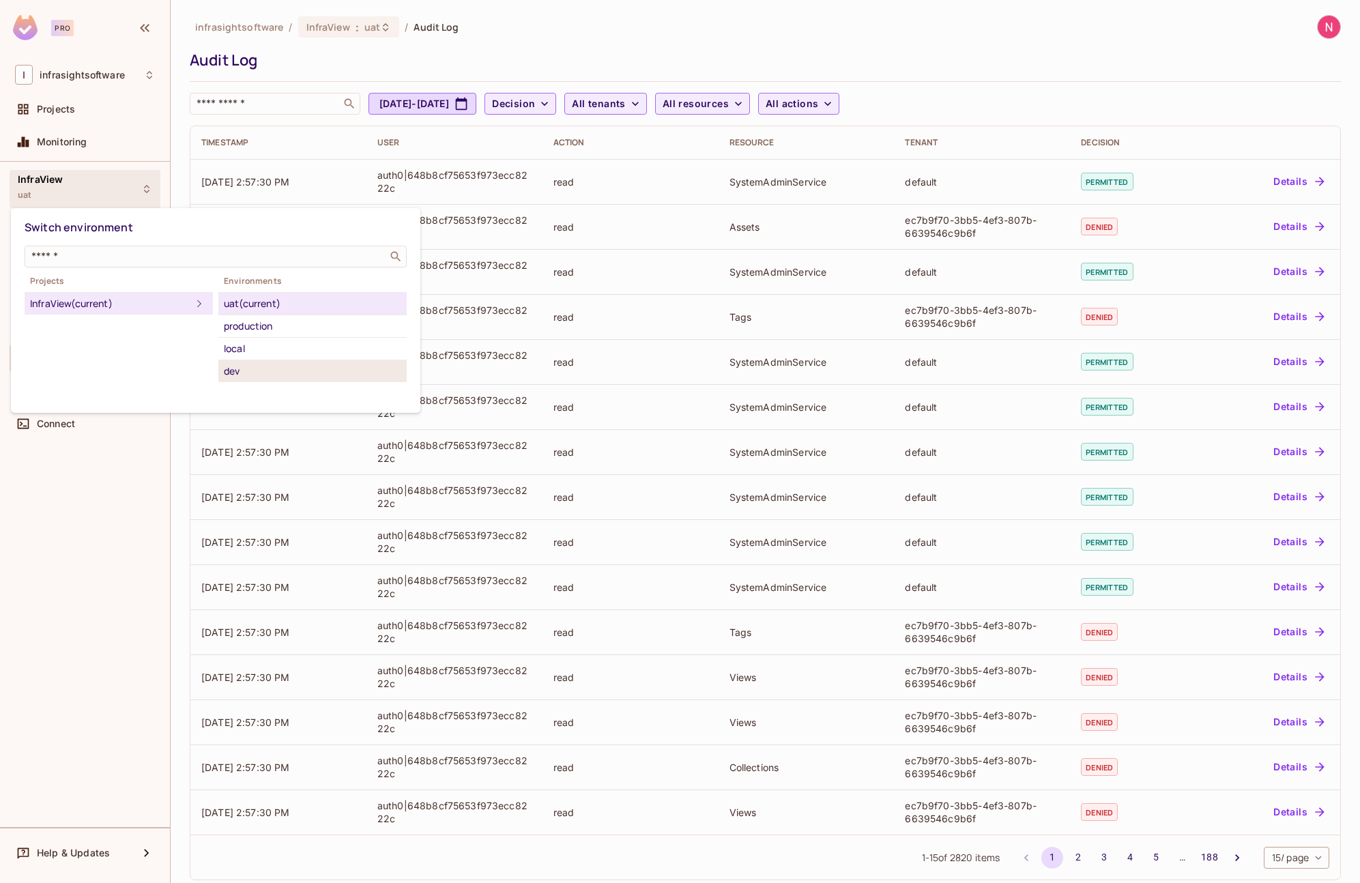
click at [258, 369] on div "dev" at bounding box center [312, 371] width 177 height 16
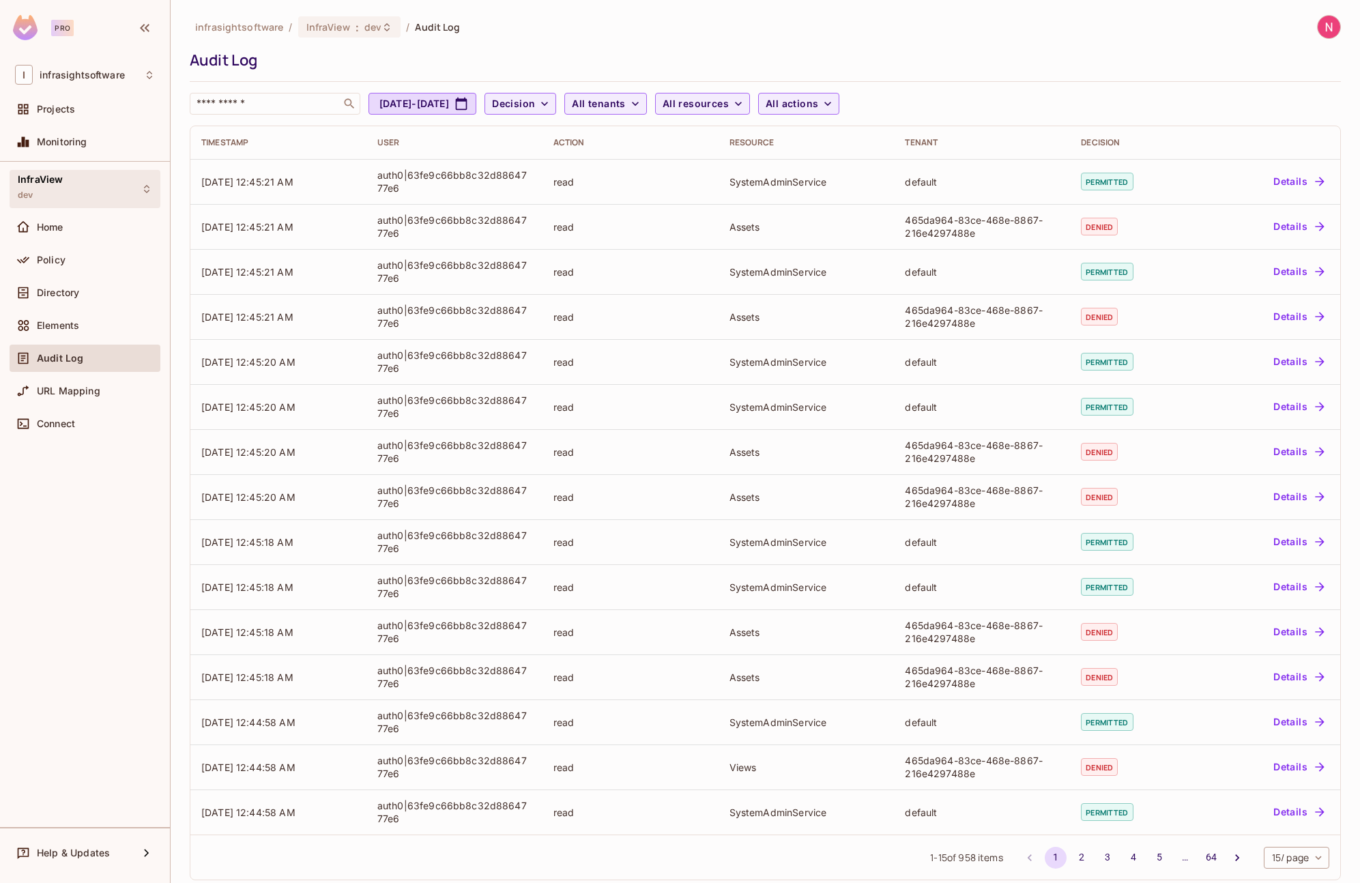
click at [127, 187] on div "InfraView dev" at bounding box center [85, 189] width 151 height 38
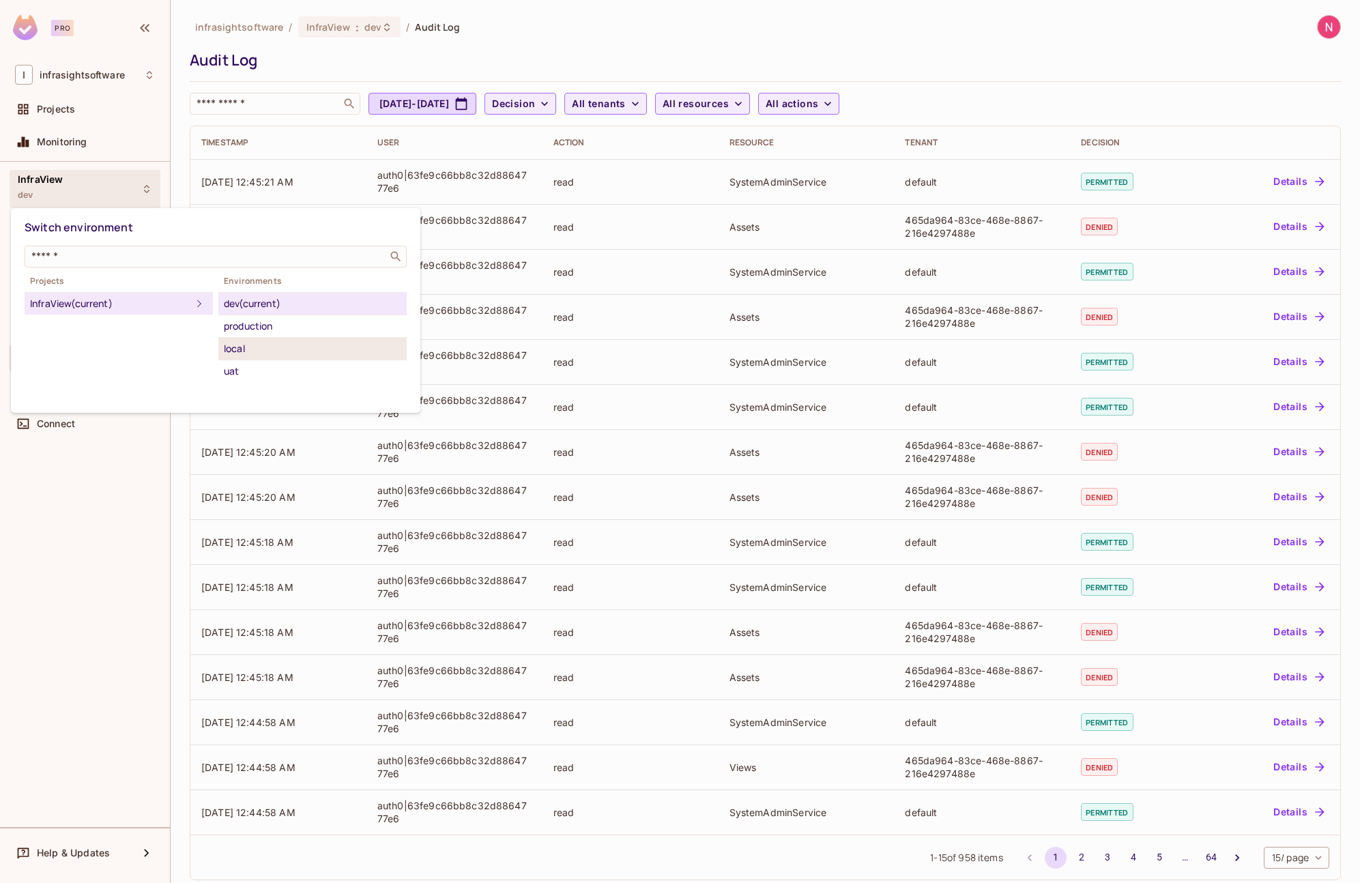
click at [284, 349] on div "local" at bounding box center [312, 348] width 177 height 16
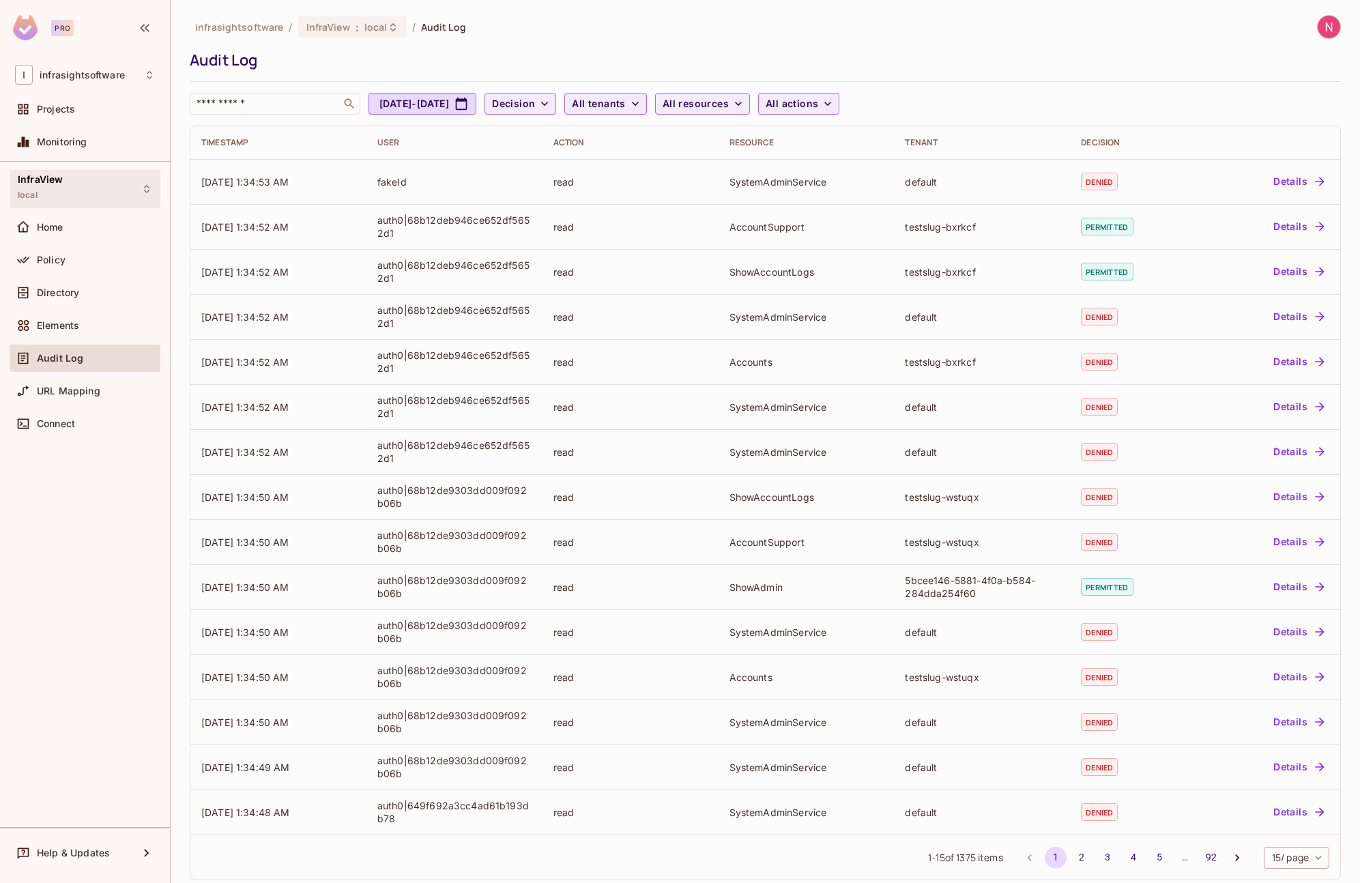
click at [139, 196] on div "InfraView local" at bounding box center [85, 189] width 151 height 38
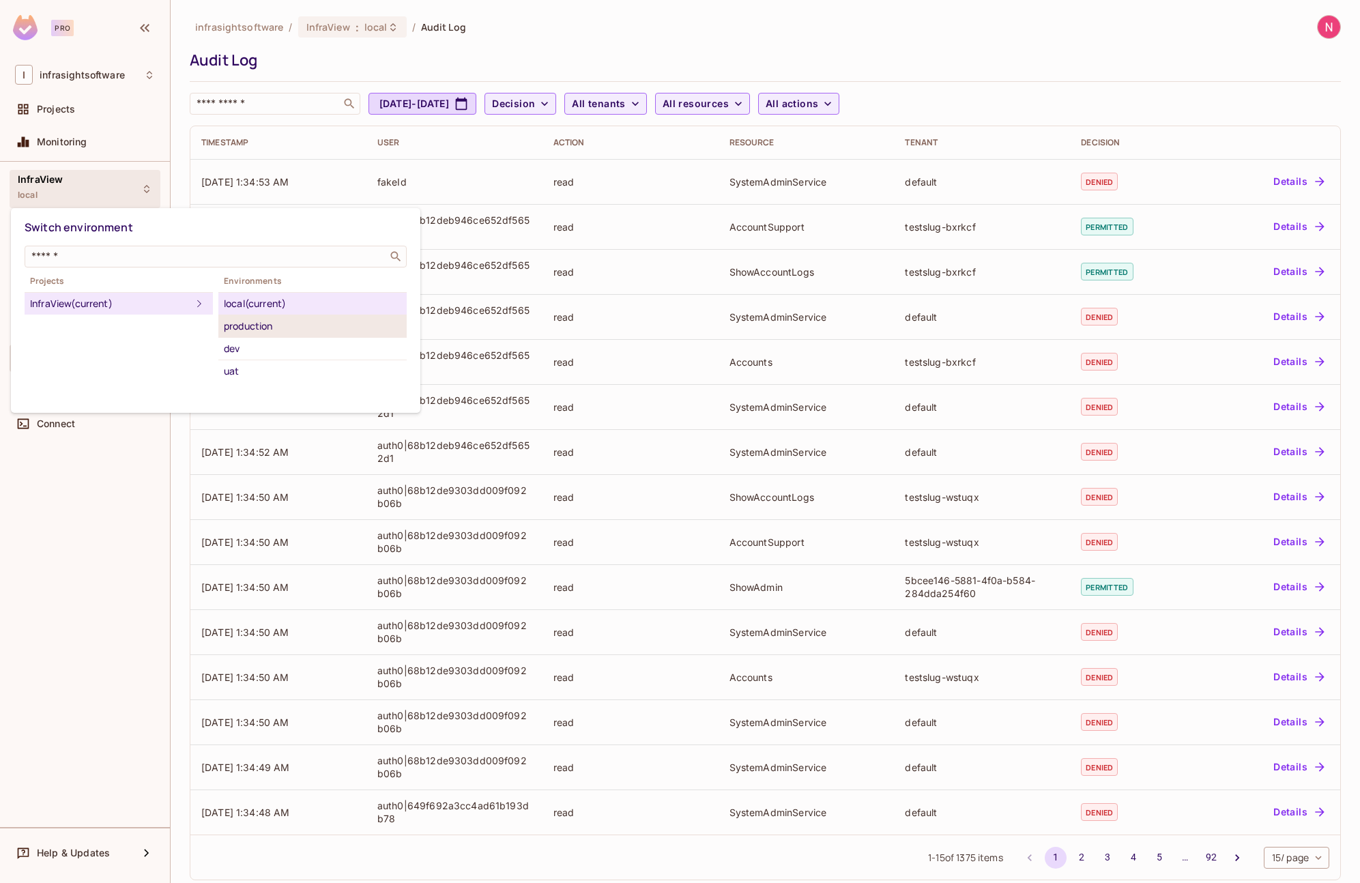
click at [247, 326] on div "production" at bounding box center [312, 326] width 177 height 16
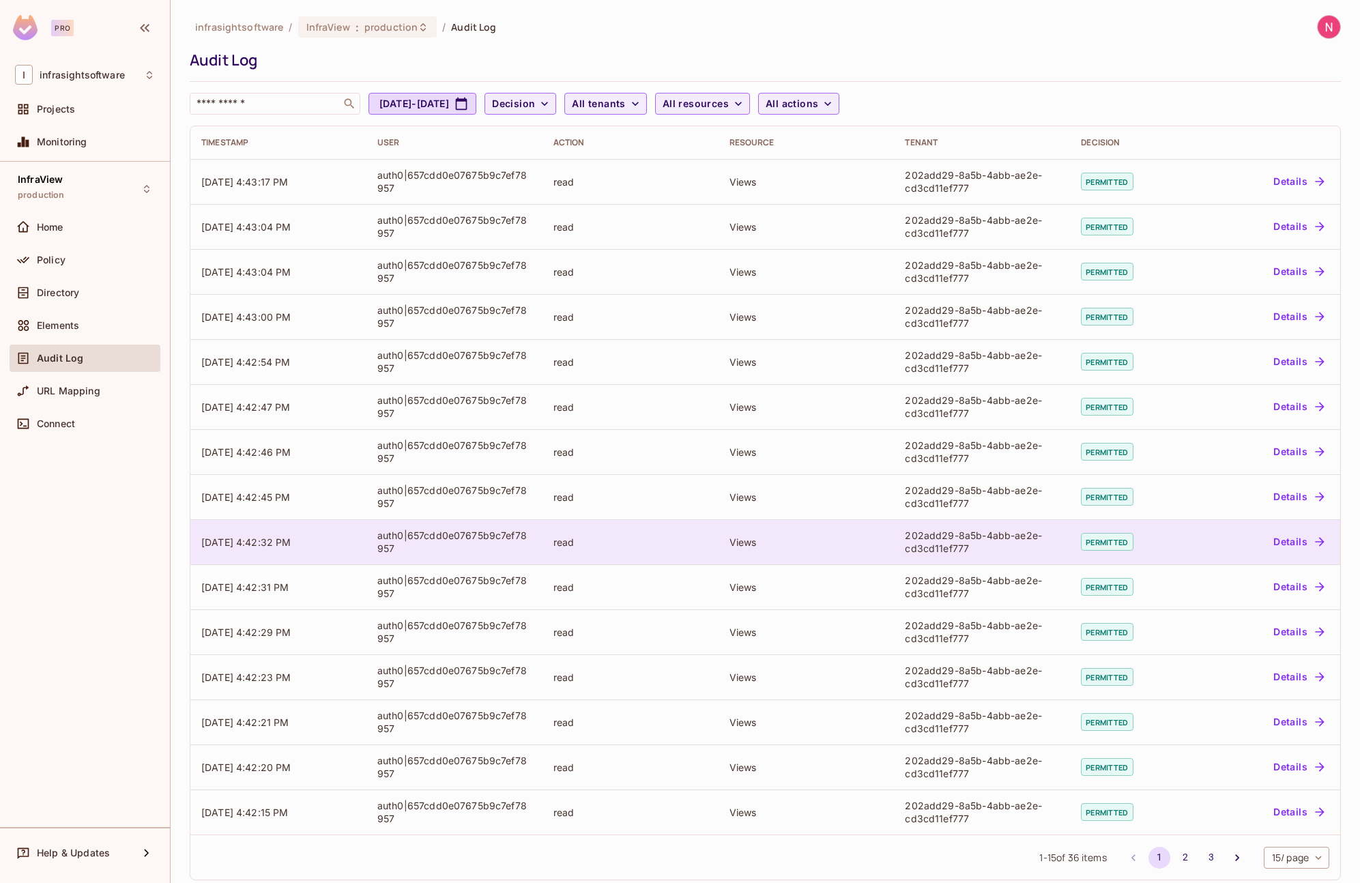
click at [513, 532] on div "auth0|657cdd0e07675b9c7ef78957" at bounding box center [454, 542] width 154 height 26
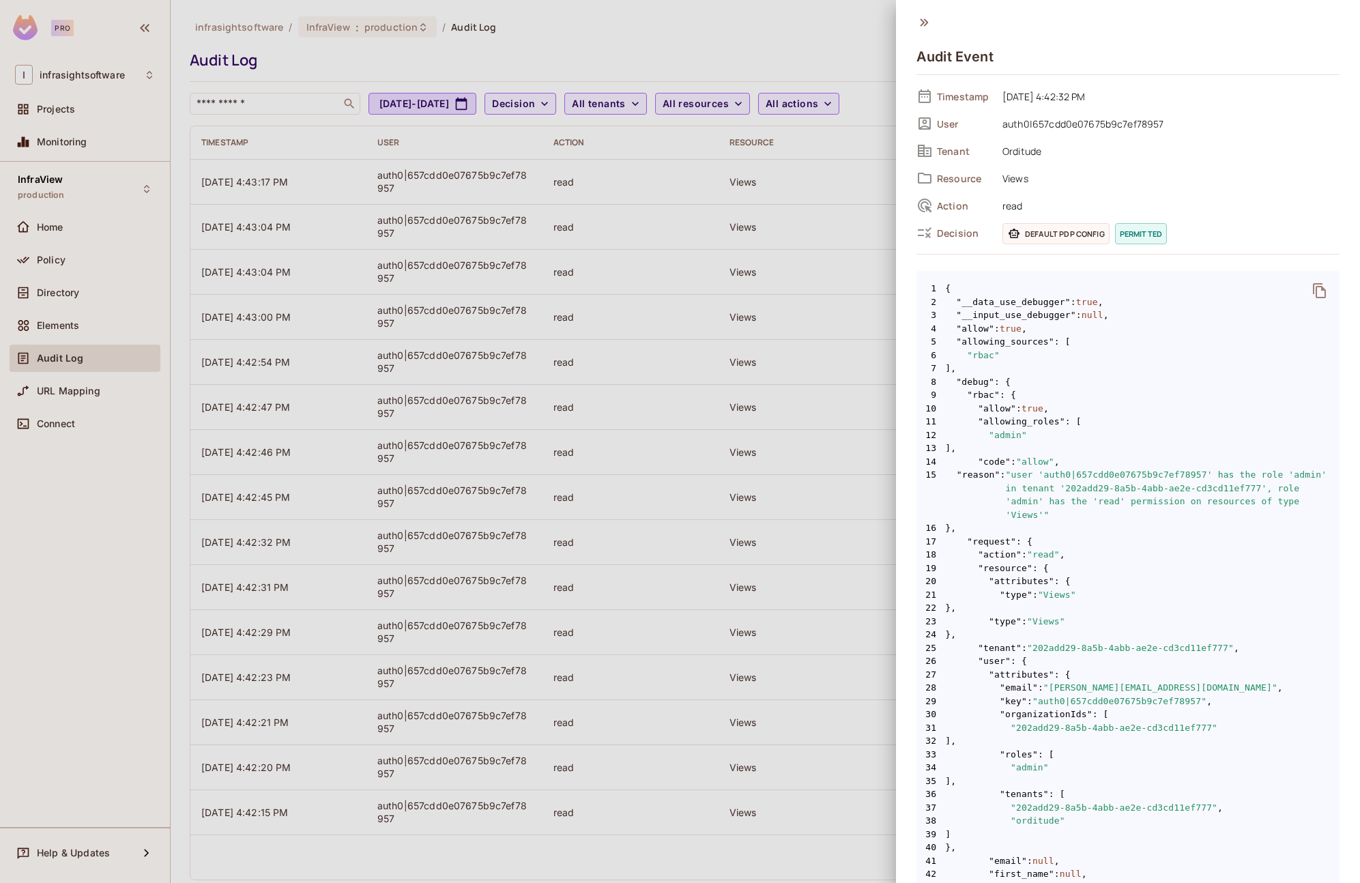
click at [91, 185] on div at bounding box center [680, 441] width 1360 height 883
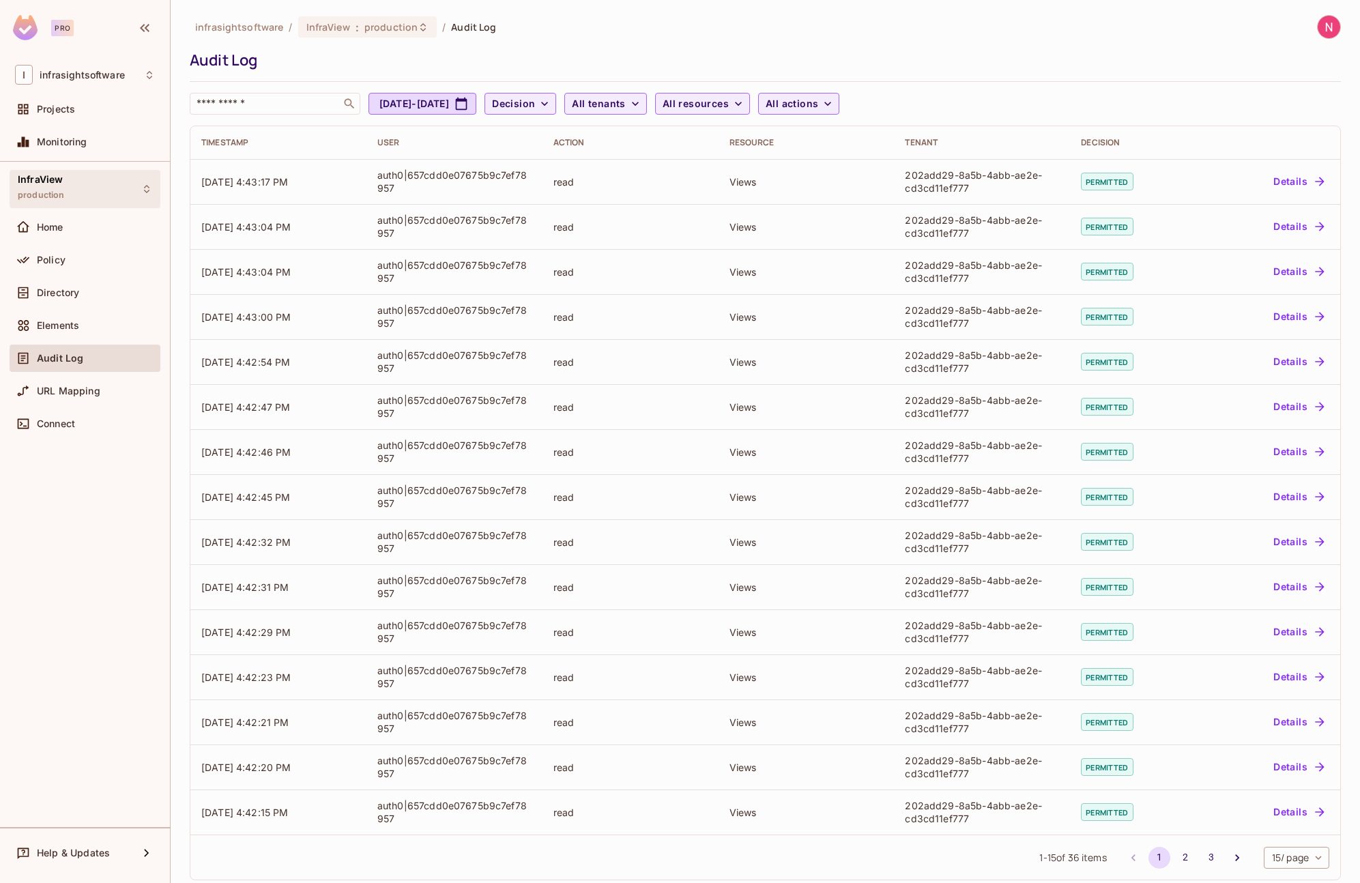
click at [109, 190] on div "InfraView production" at bounding box center [85, 189] width 151 height 38
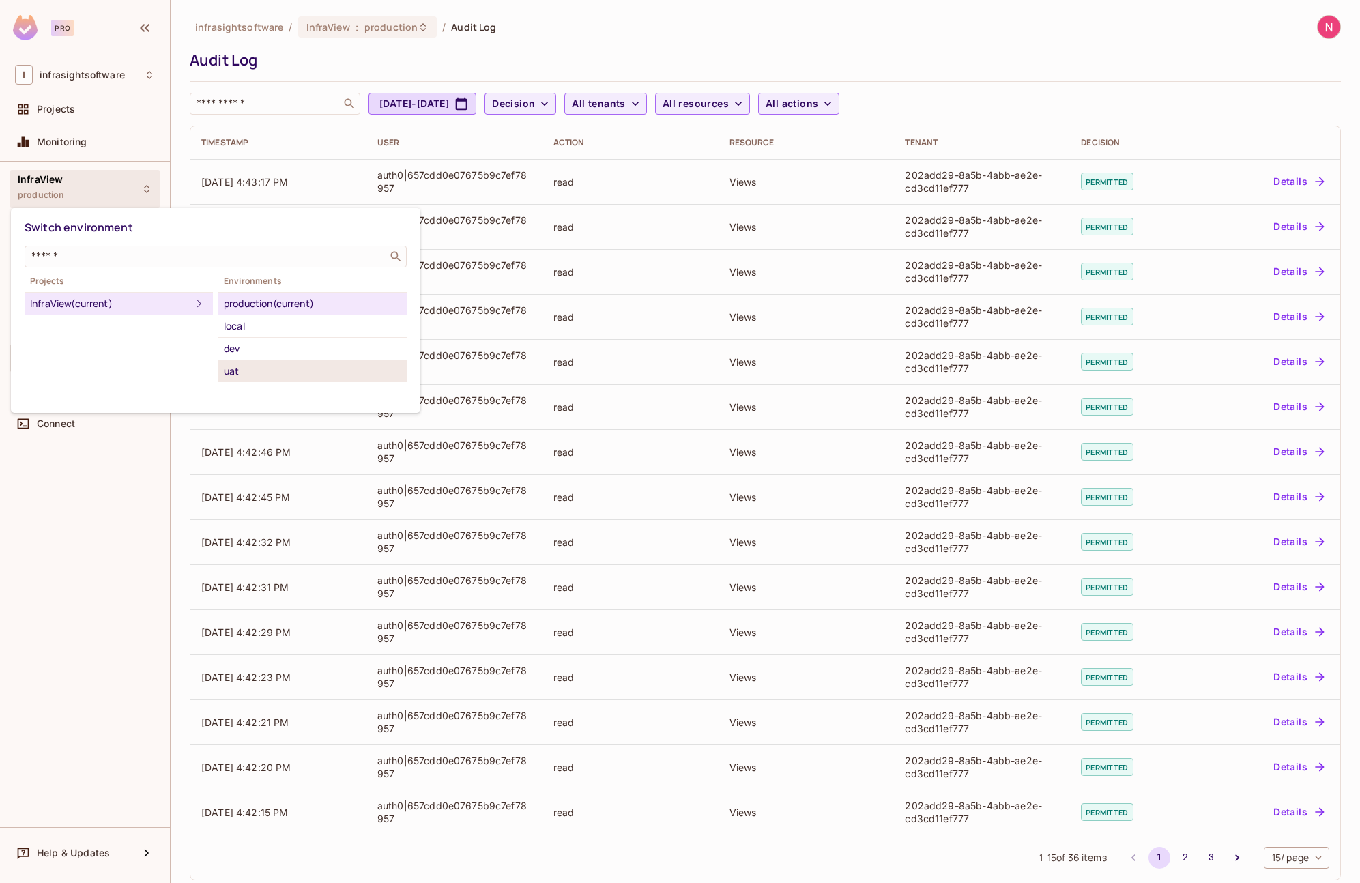
click at [248, 376] on div "uat" at bounding box center [312, 371] width 177 height 16
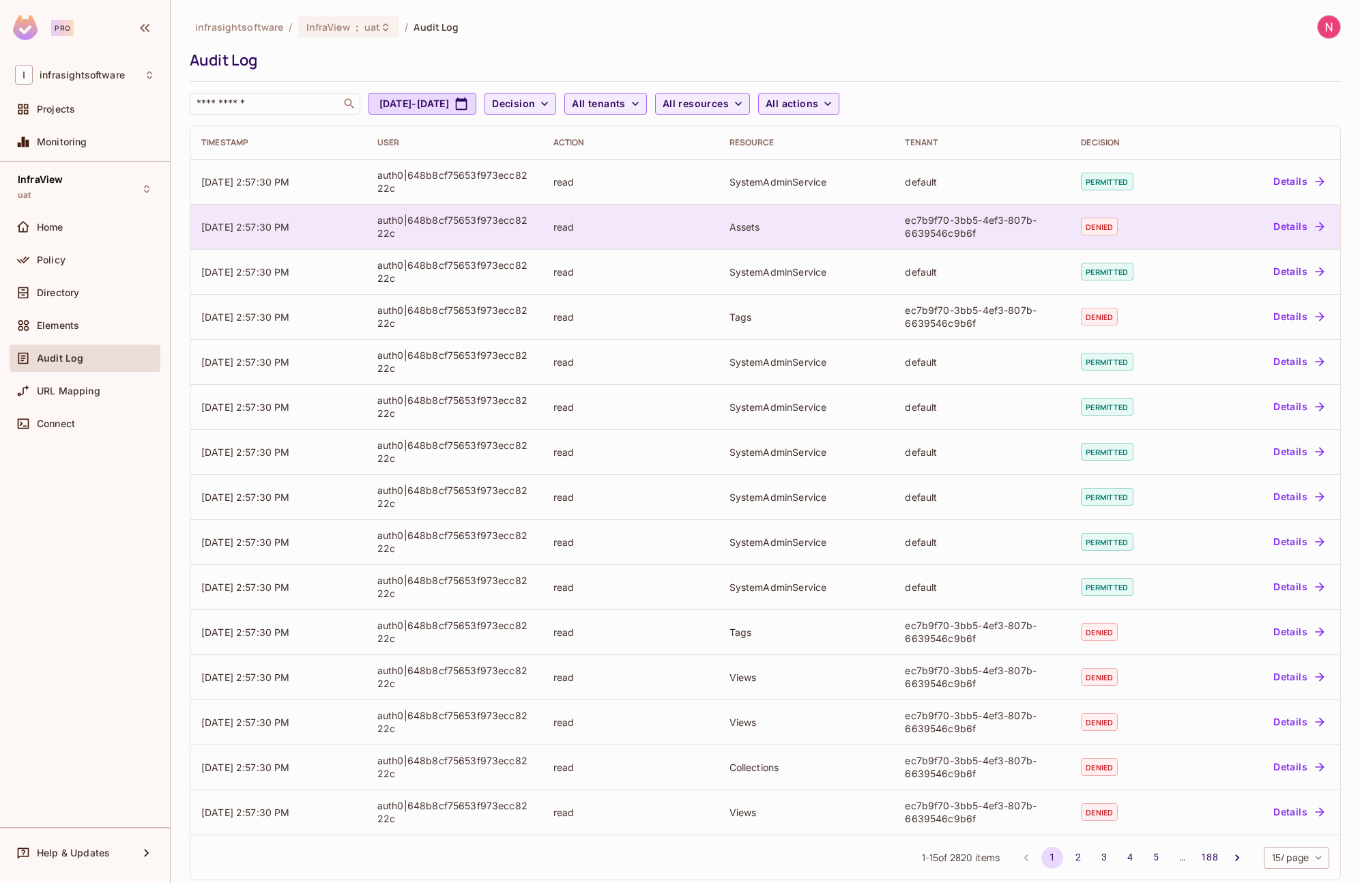
click at [421, 225] on div "auth0|648b8cf75653f973ecc8222c" at bounding box center [454, 227] width 154 height 26
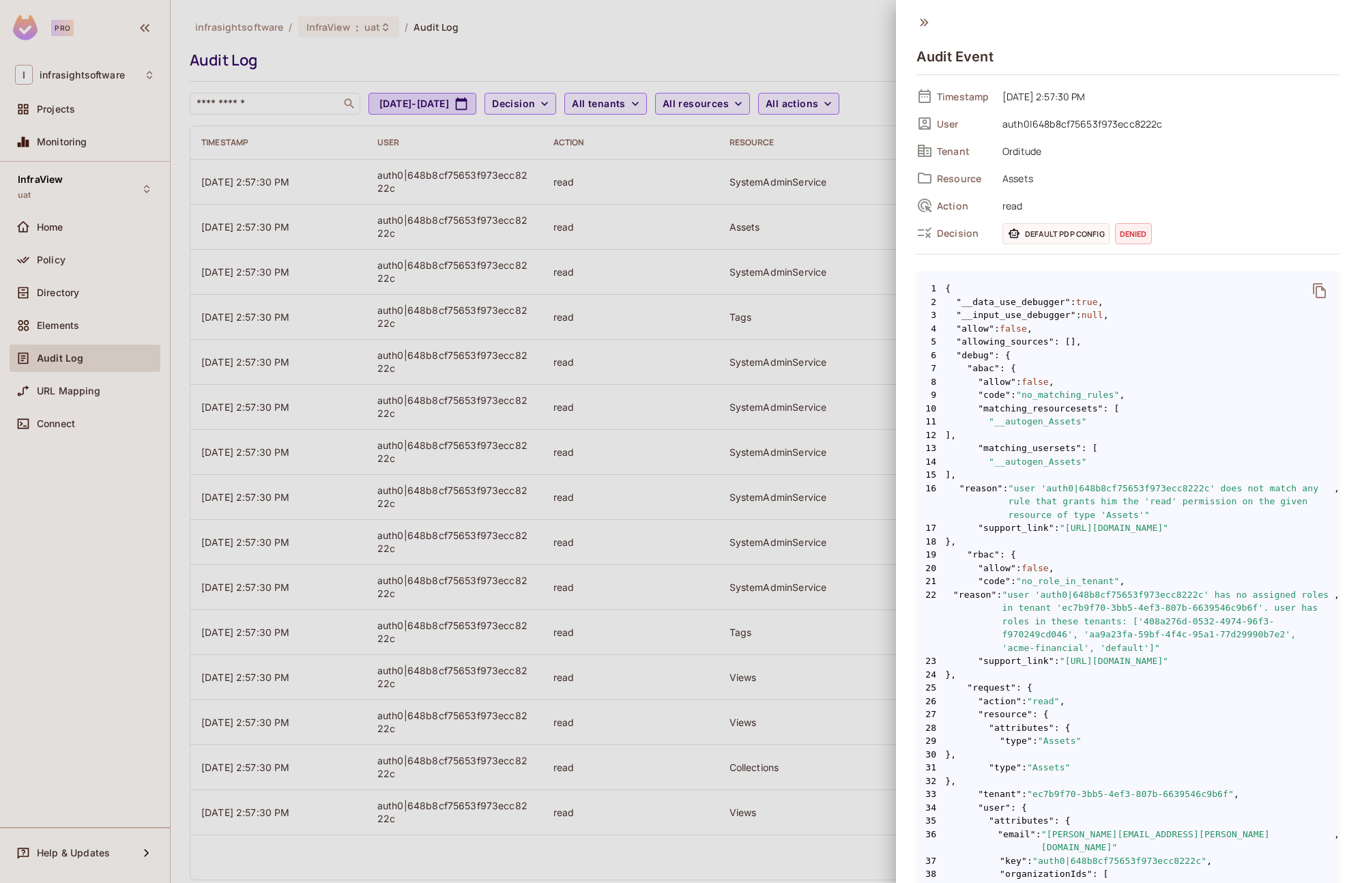
click at [127, 192] on div at bounding box center [680, 441] width 1360 height 883
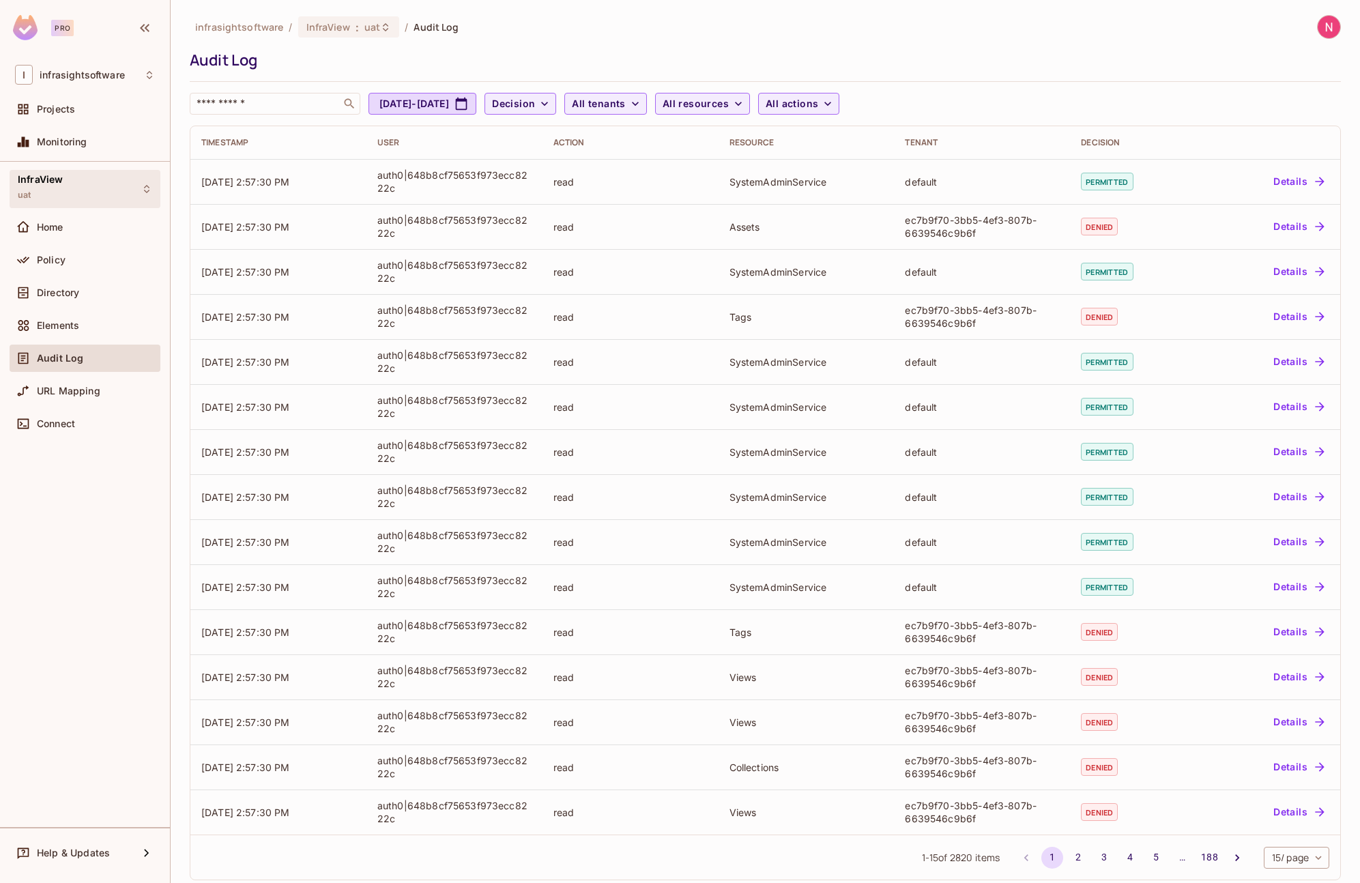
click at [145, 188] on icon at bounding box center [146, 188] width 11 height 11
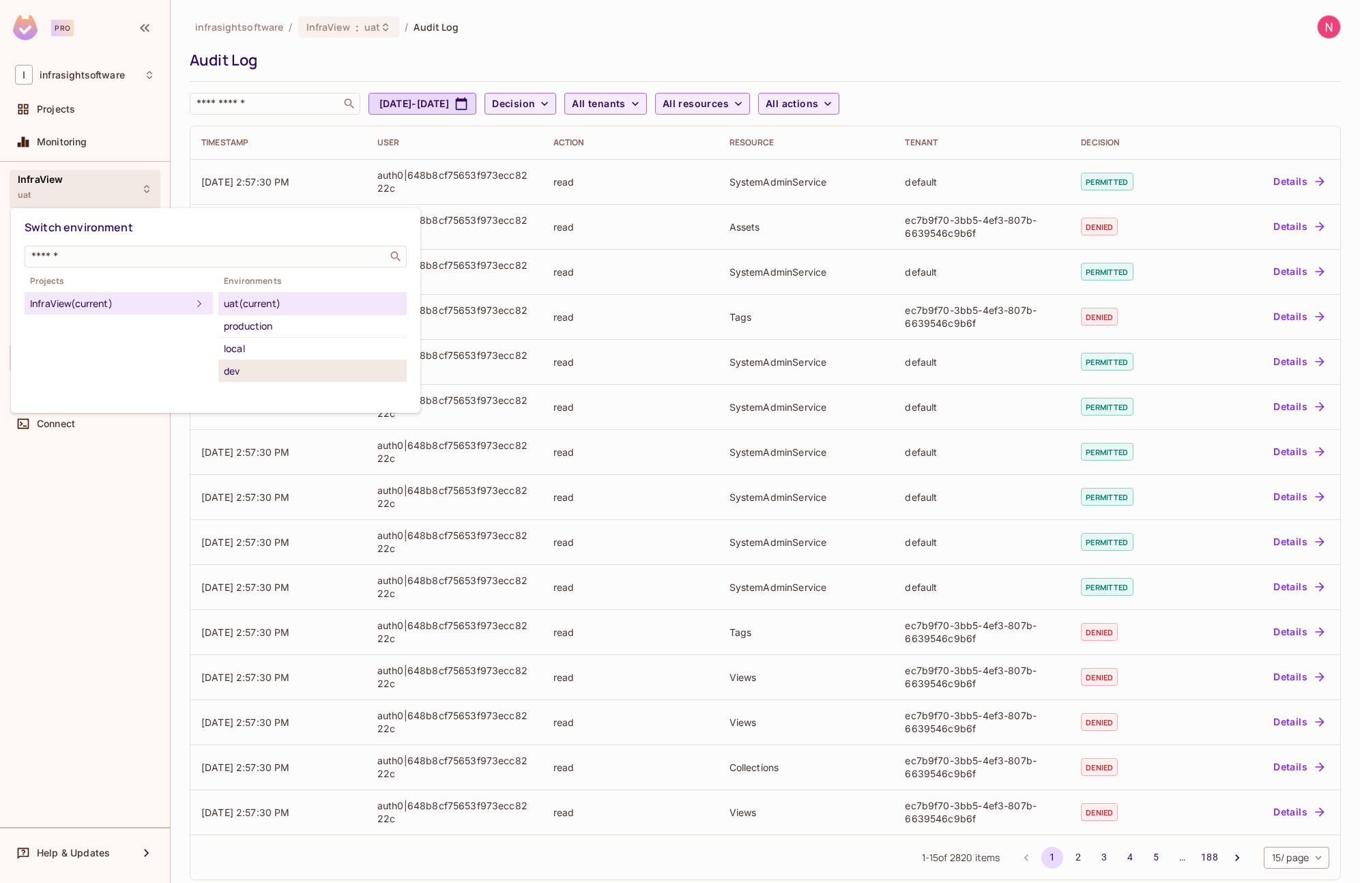
click at [265, 374] on div "dev" at bounding box center [312, 371] width 177 height 16
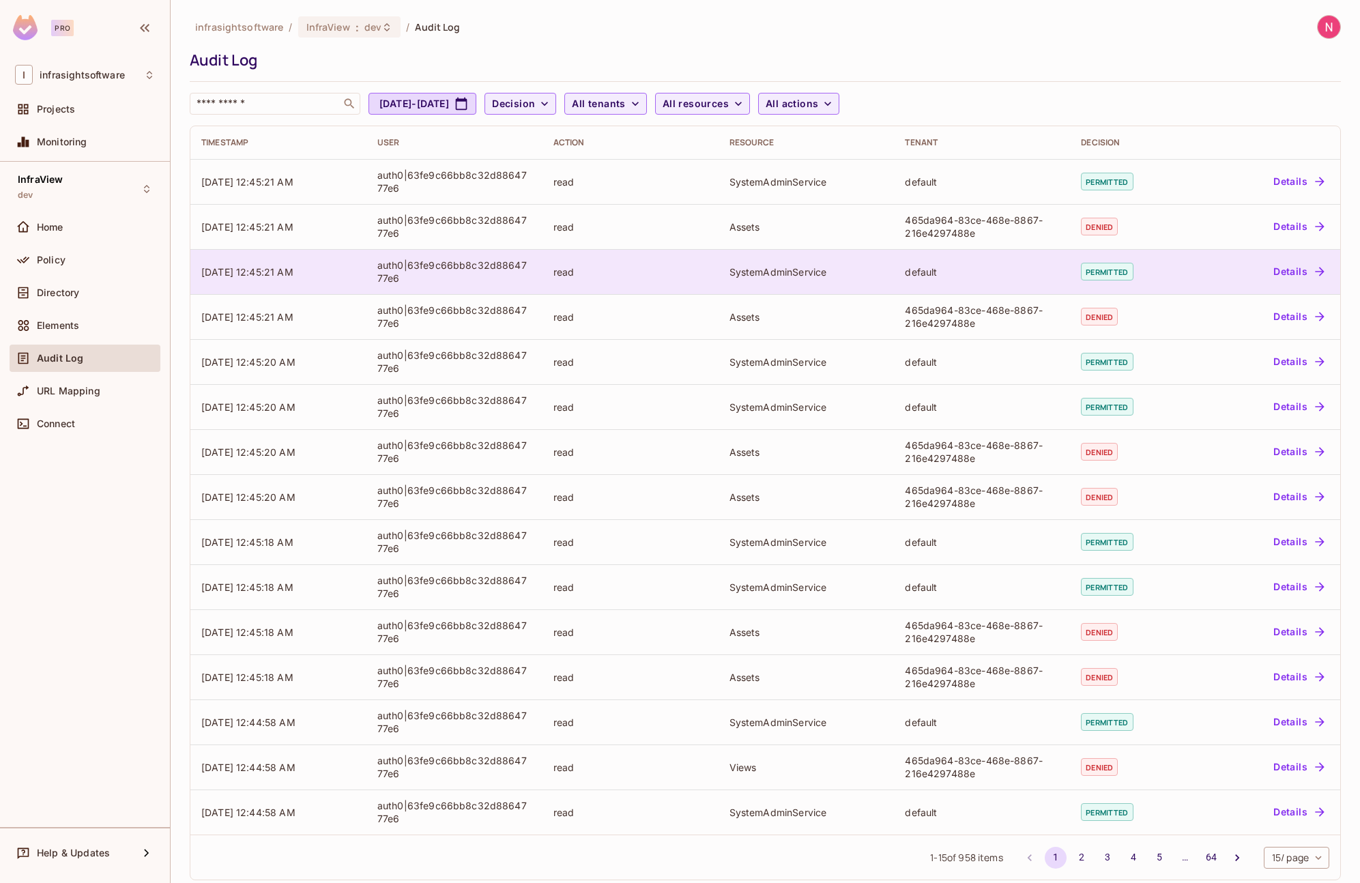
click at [401, 263] on div "auth0|63fe9c66bb8c32d8864777e6" at bounding box center [454, 272] width 154 height 26
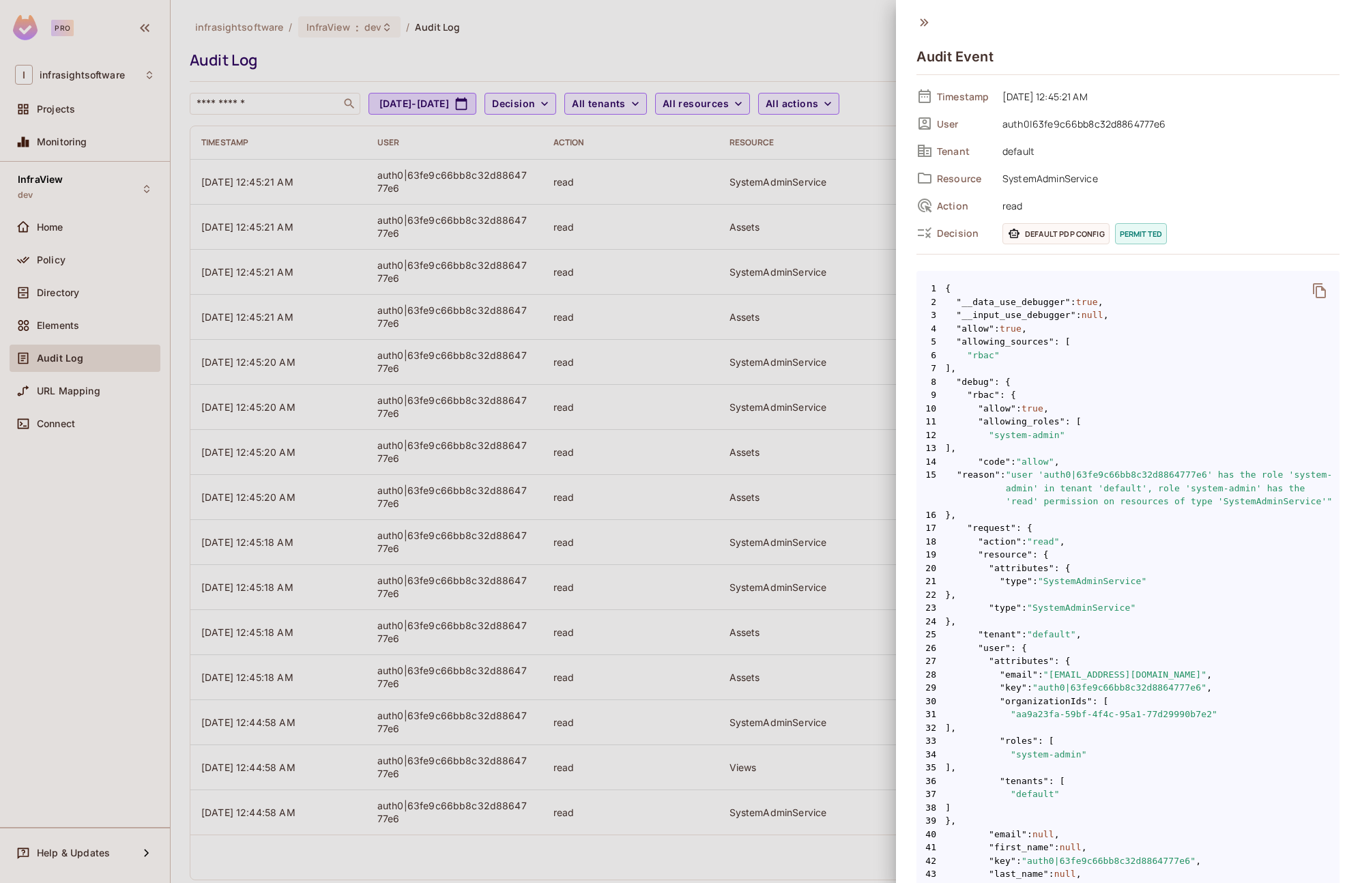
click at [123, 186] on div at bounding box center [680, 441] width 1360 height 883
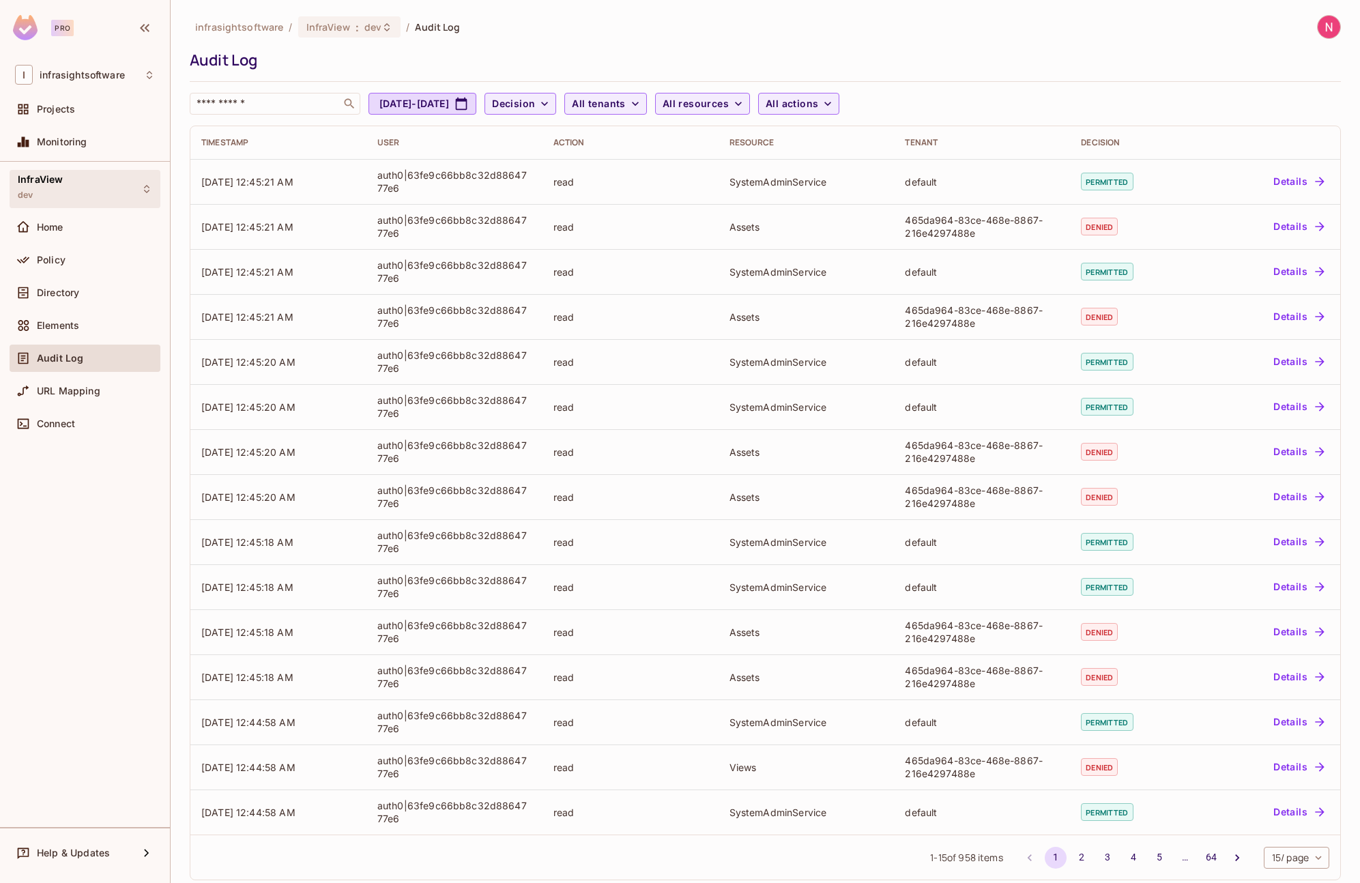
click at [134, 185] on div "InfraView dev" at bounding box center [85, 189] width 151 height 38
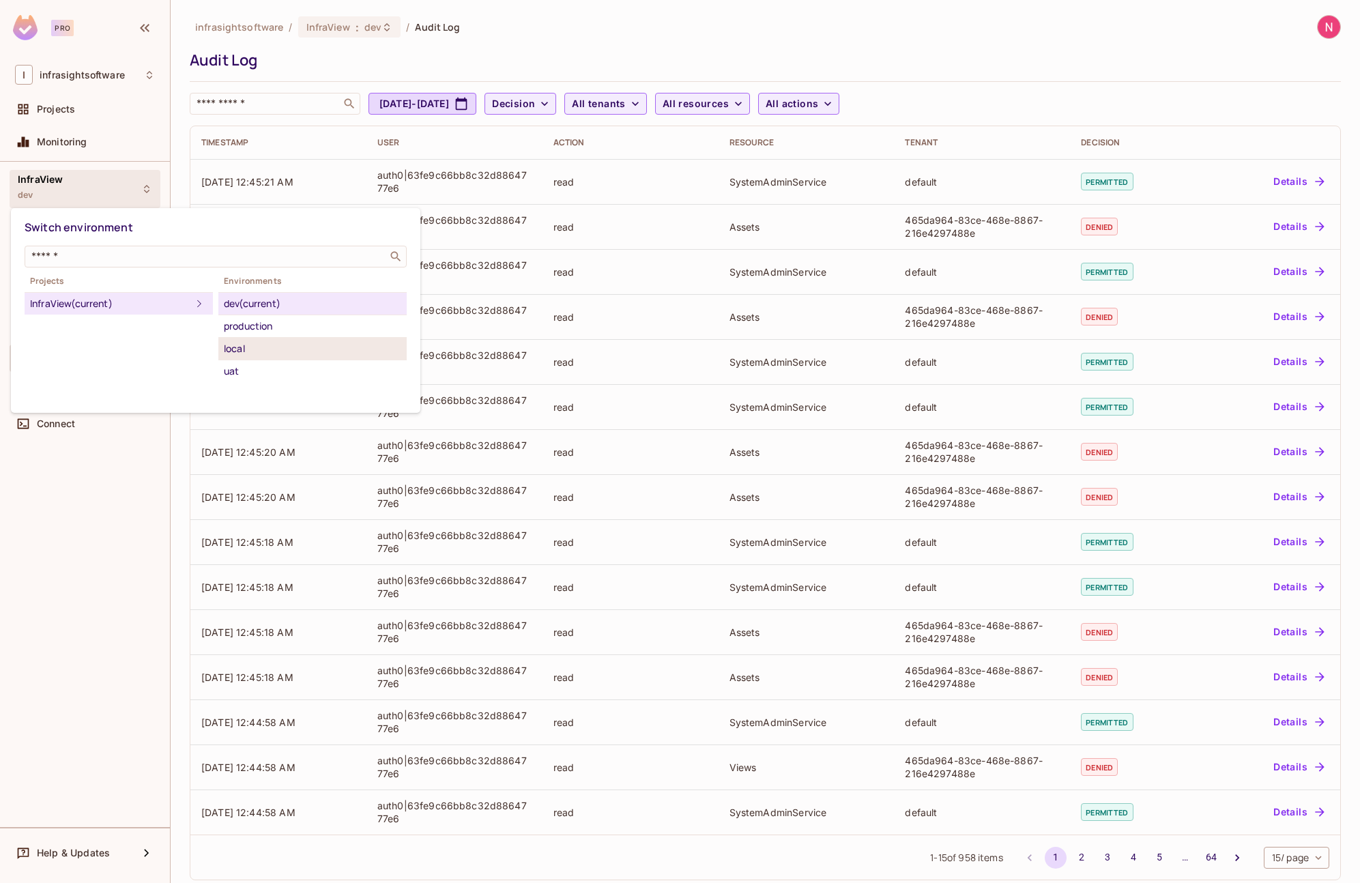
click at [267, 345] on div "local" at bounding box center [312, 348] width 177 height 16
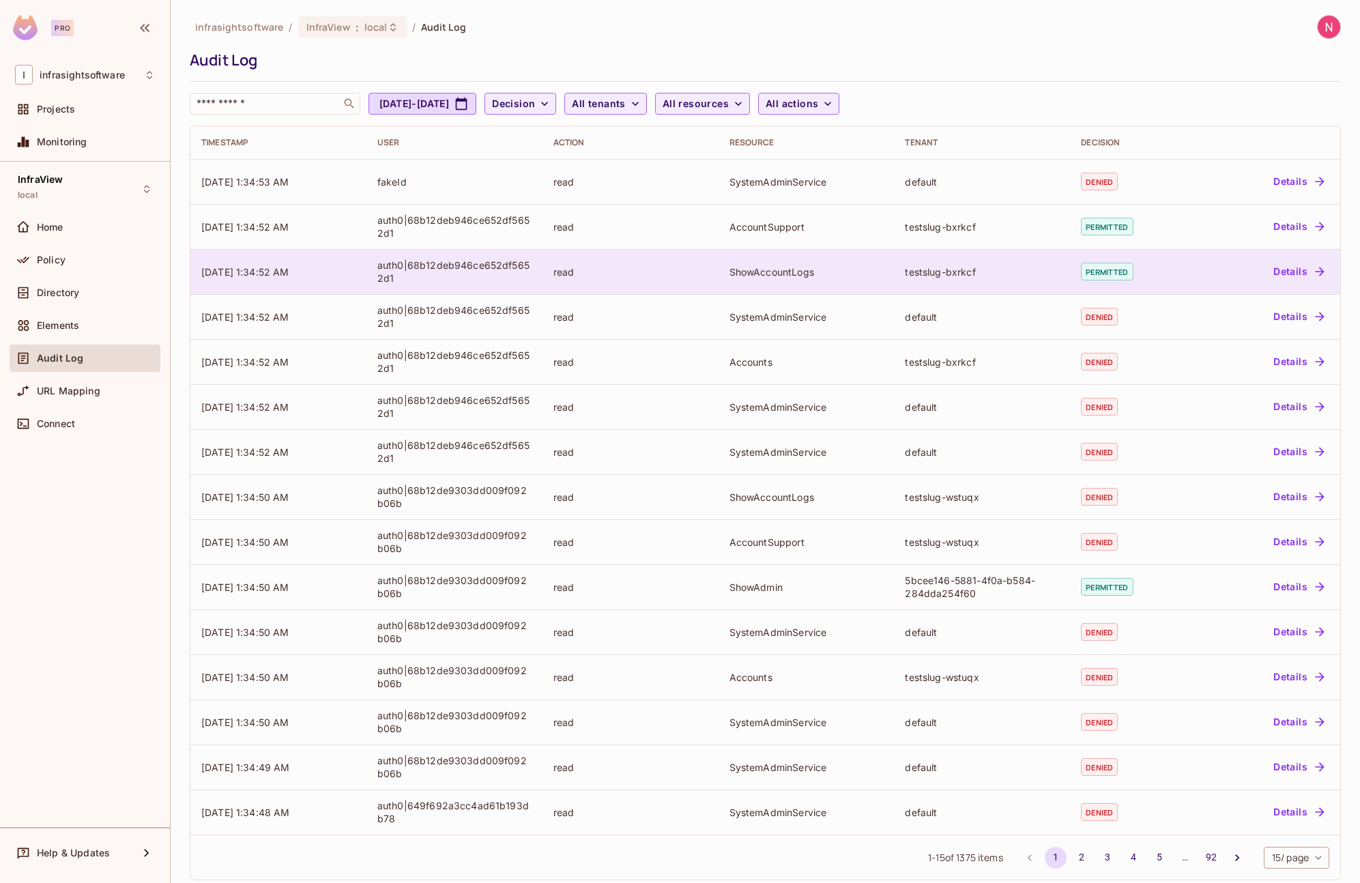
click at [291, 260] on td "[DATE] 1:34:52 AM" at bounding box center [278, 271] width 176 height 45
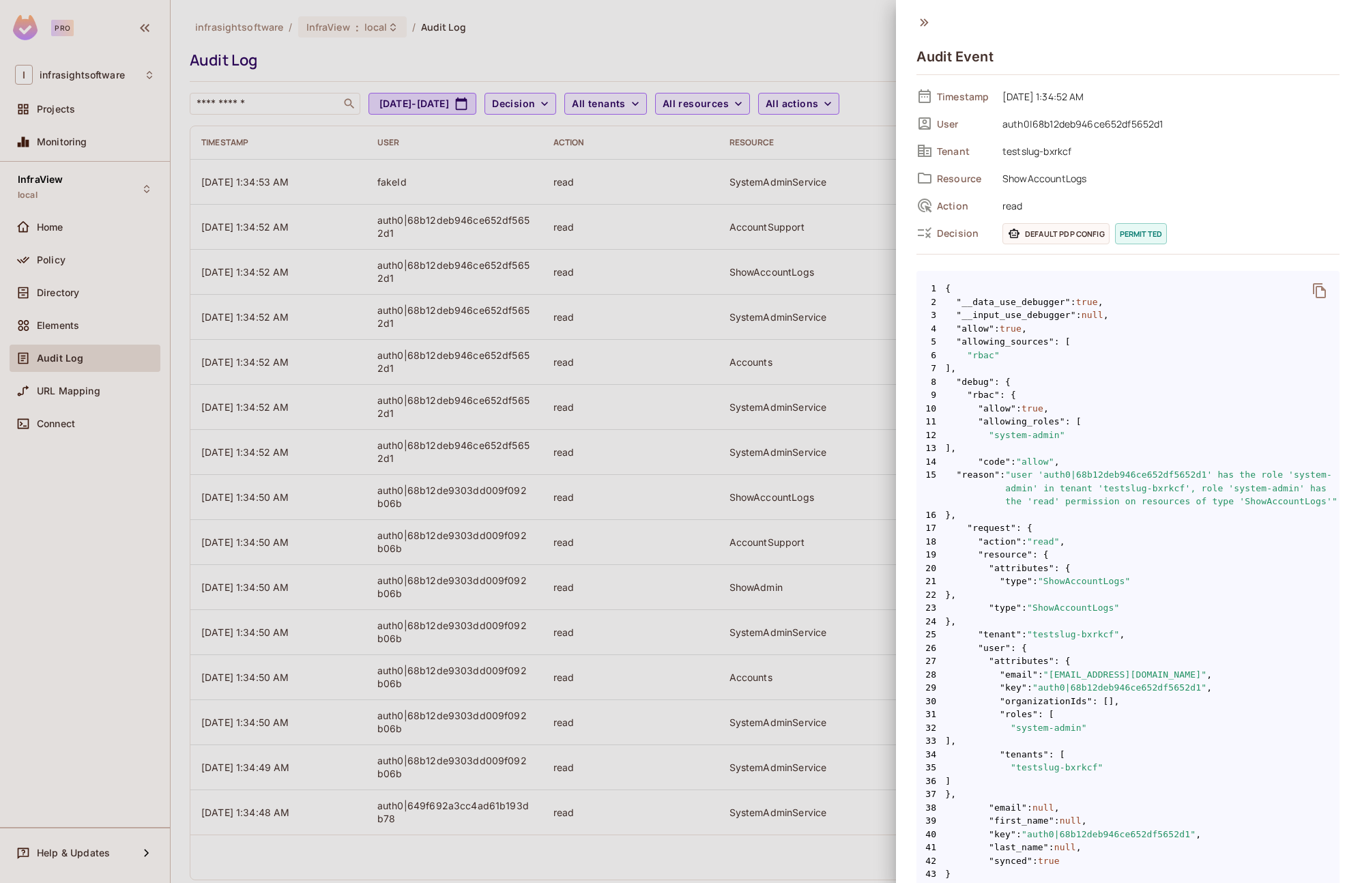
click at [123, 196] on div at bounding box center [680, 441] width 1360 height 883
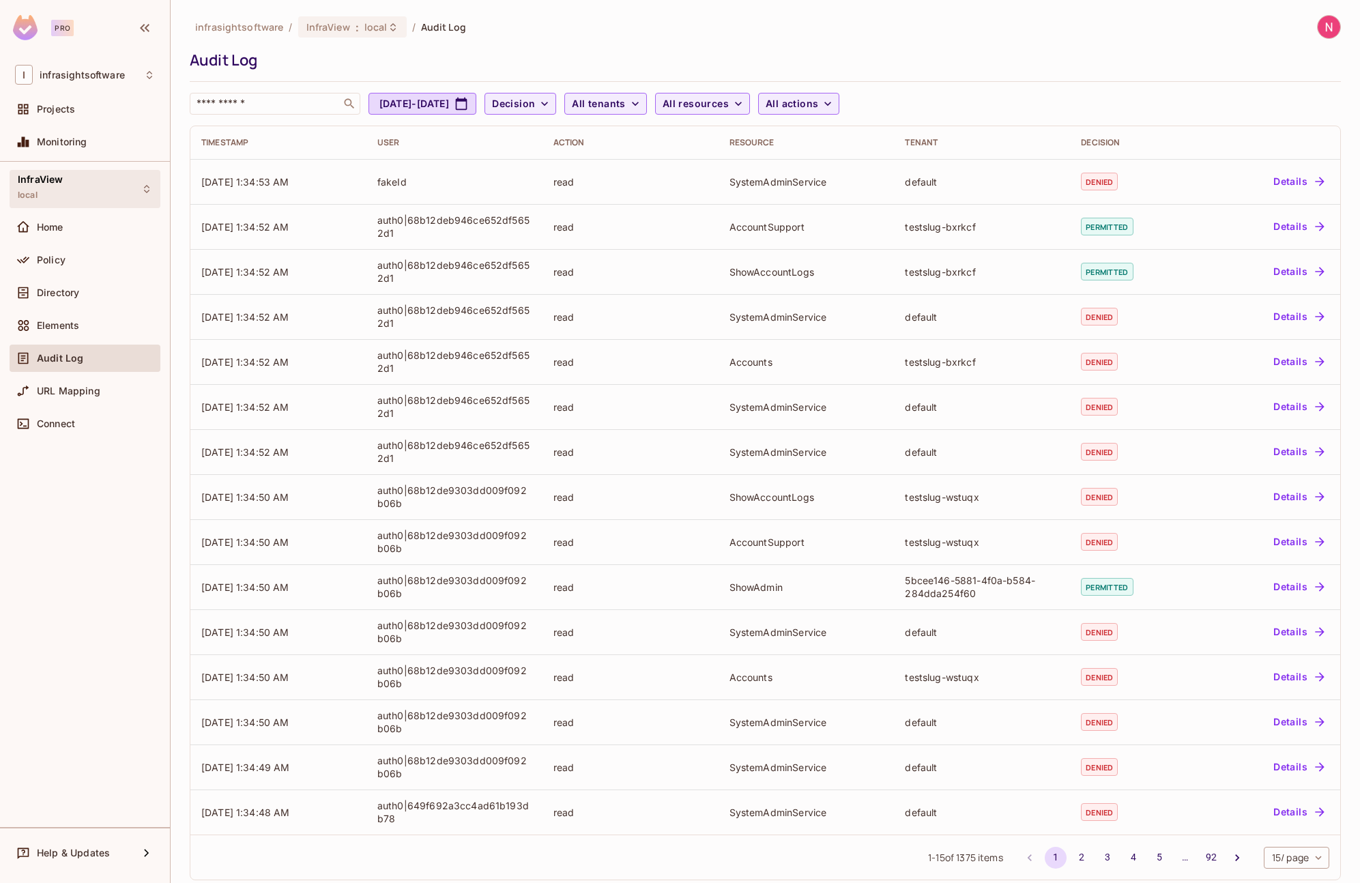
click at [134, 187] on div "InfraView local" at bounding box center [85, 189] width 151 height 38
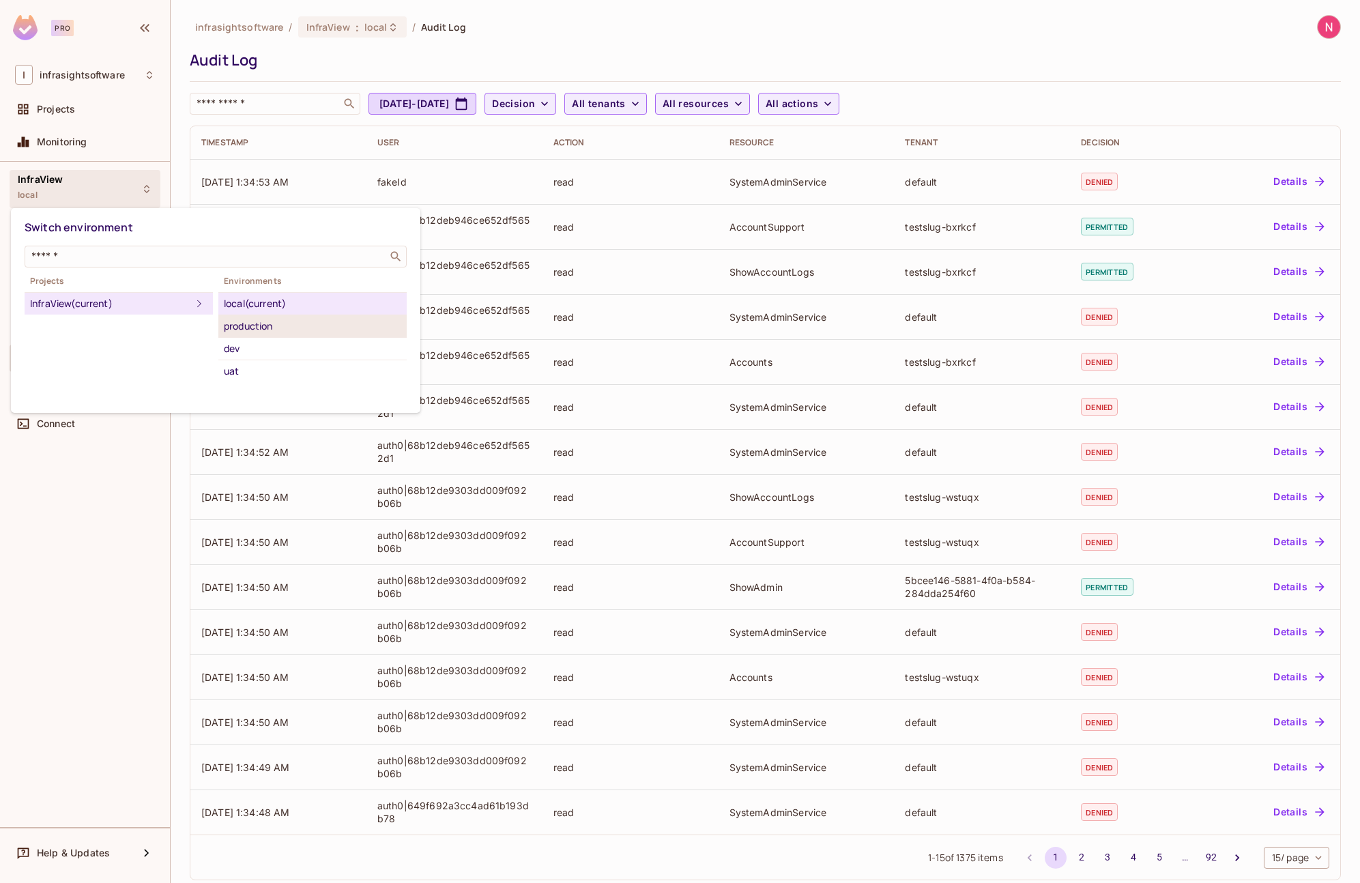
click at [277, 328] on div "production" at bounding box center [312, 326] width 177 height 16
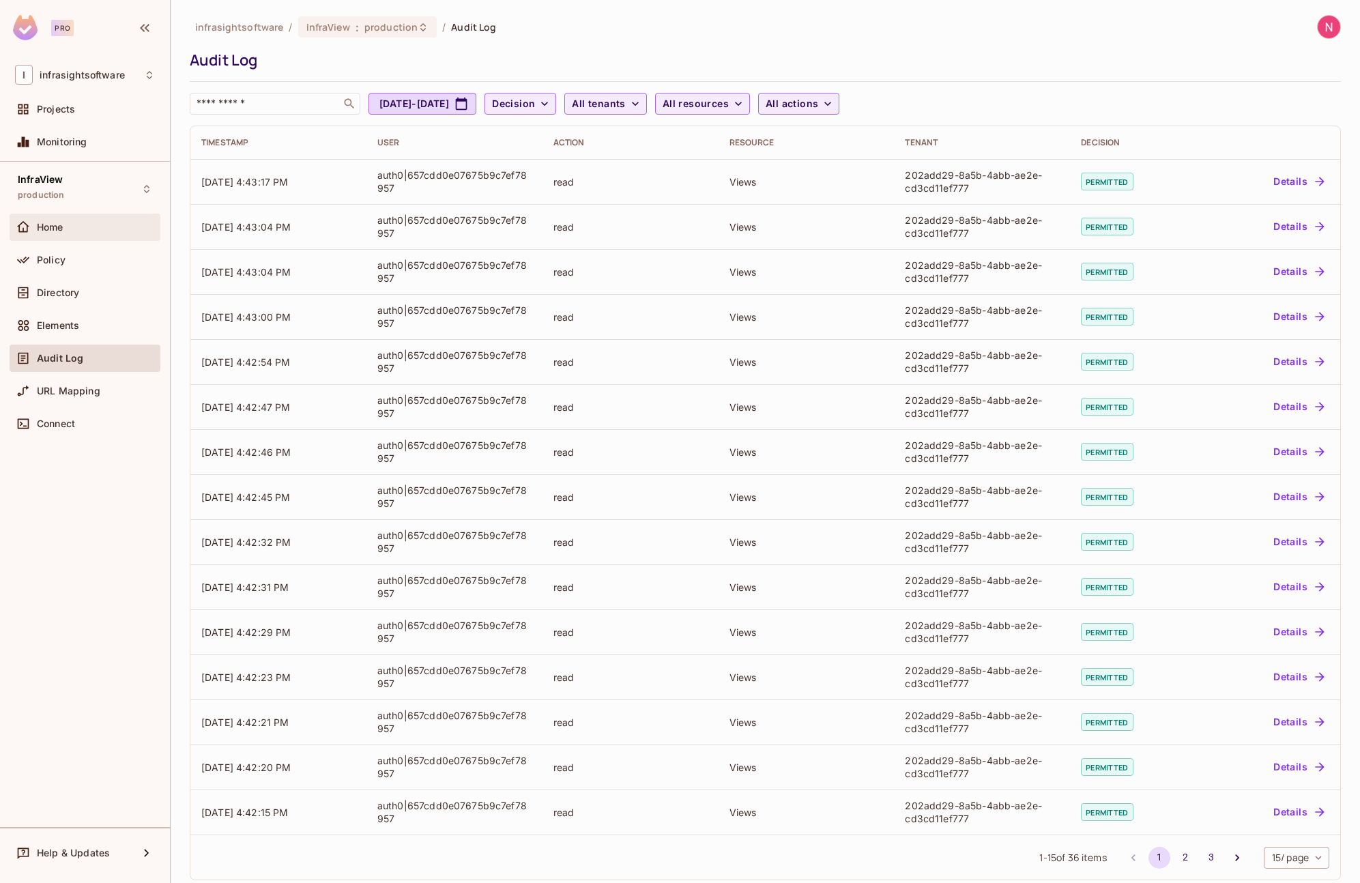
click at [53, 229] on span "Home" at bounding box center [50, 227] width 27 height 11
